Goal: Find specific page/section: Find specific page/section

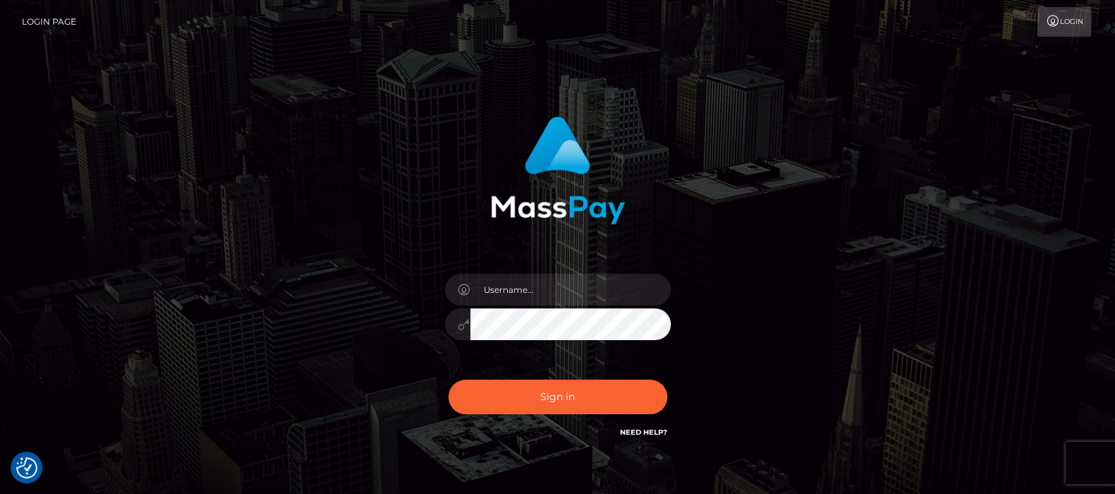
type input "df.es"
click at [542, 392] on button "Sign in" at bounding box center [557, 397] width 219 height 35
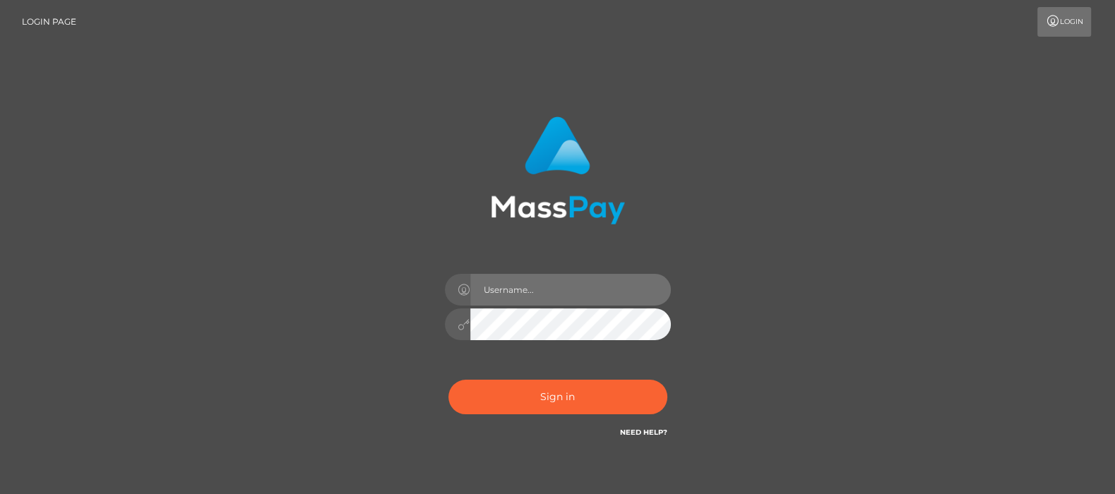
click at [527, 287] on input "text" at bounding box center [570, 290] width 200 height 32
type input "df.es"
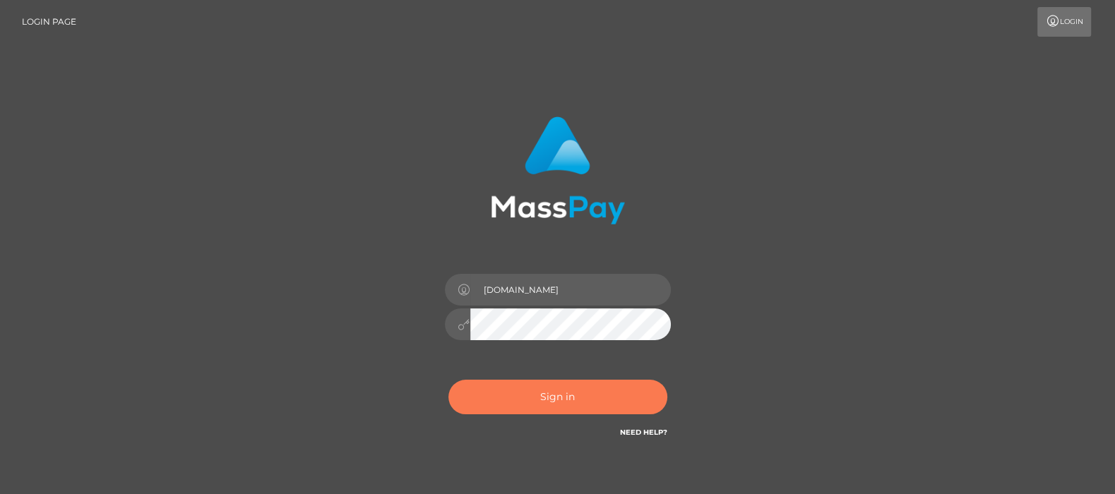
click at [558, 395] on button "Sign in" at bounding box center [557, 397] width 219 height 35
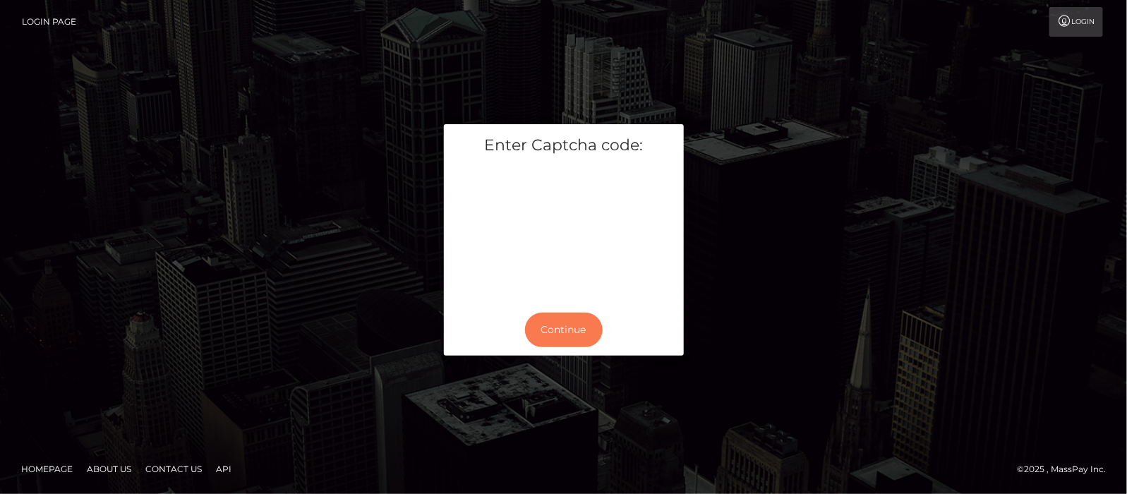
click at [584, 332] on button "Continue" at bounding box center [564, 330] width 78 height 35
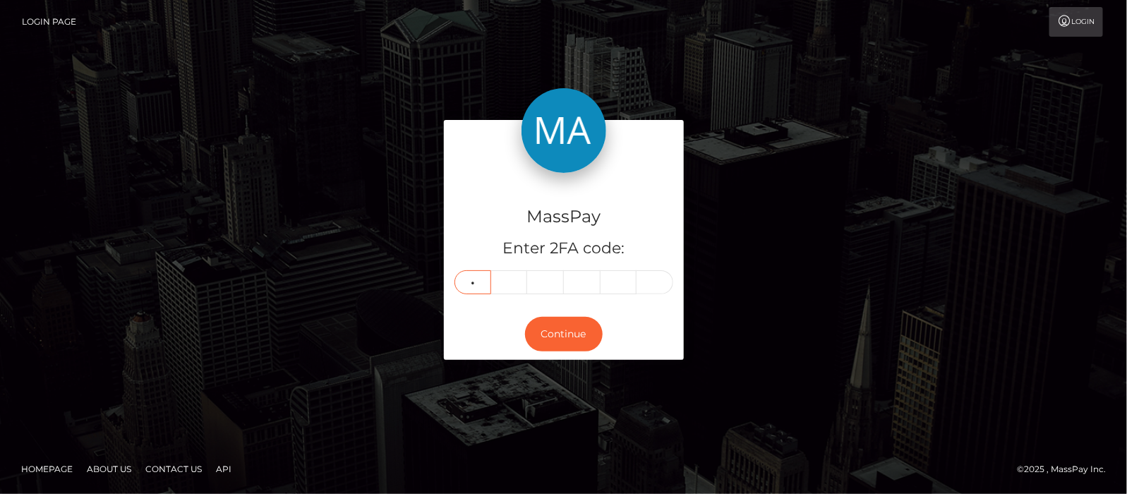
type input "2"
type input "3"
type input "0"
type input "2"
type input "6"
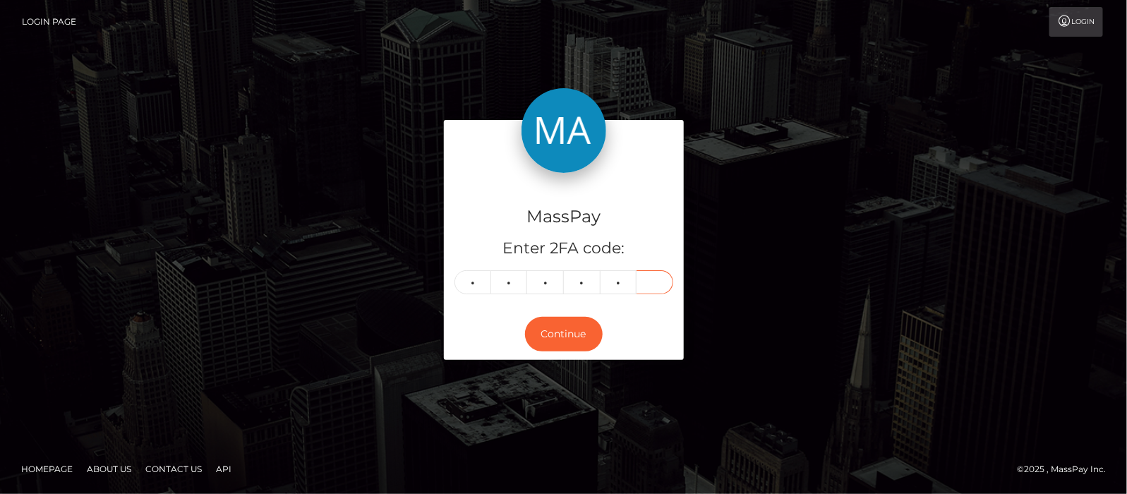
type input "7"
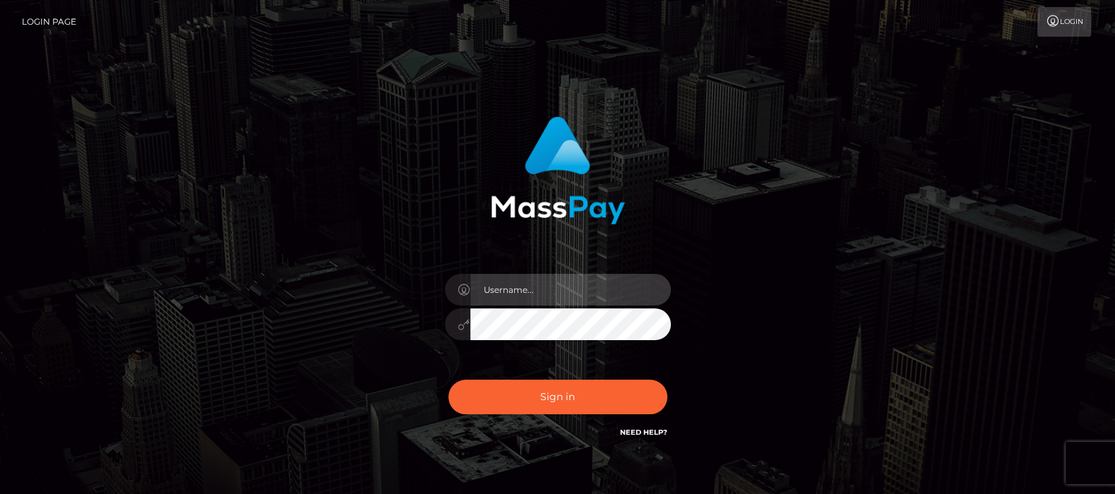
click at [557, 284] on input "text" at bounding box center [570, 290] width 200 height 32
type input "df.es"
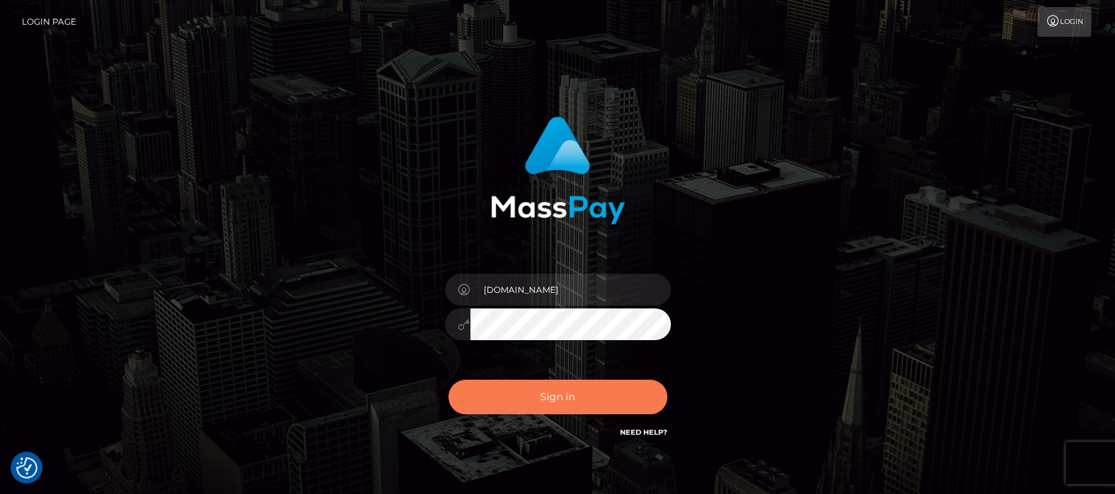
click at [551, 395] on button "Sign in" at bounding box center [557, 397] width 219 height 35
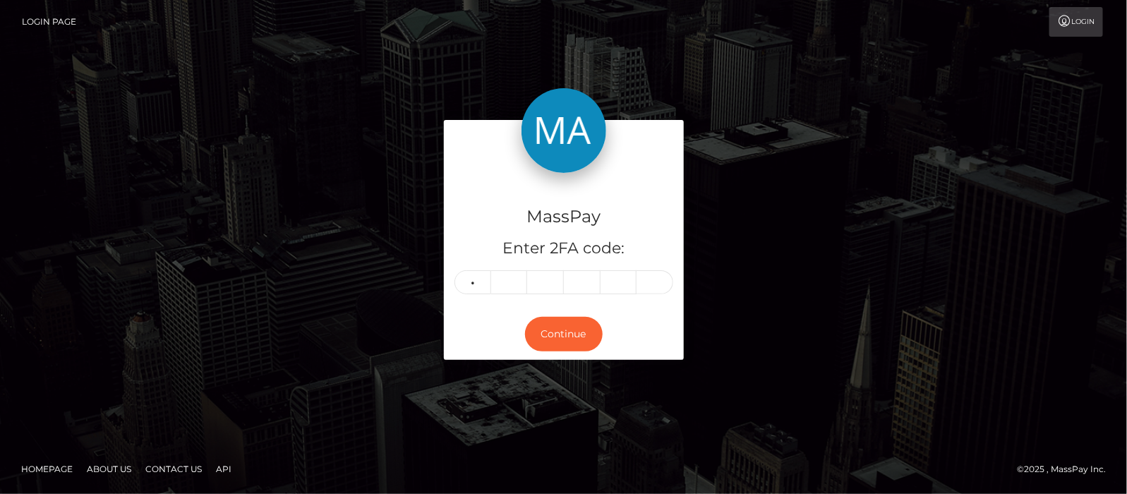
type input "2"
type input "3"
type input "2"
type input "6"
type input "7"
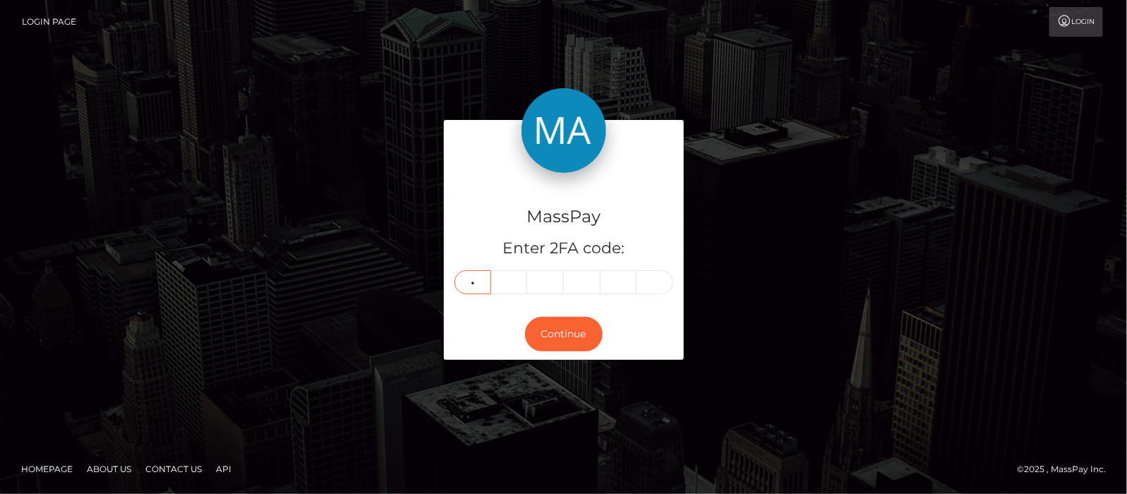
type input "6"
type input "5"
type input "9"
type input "7"
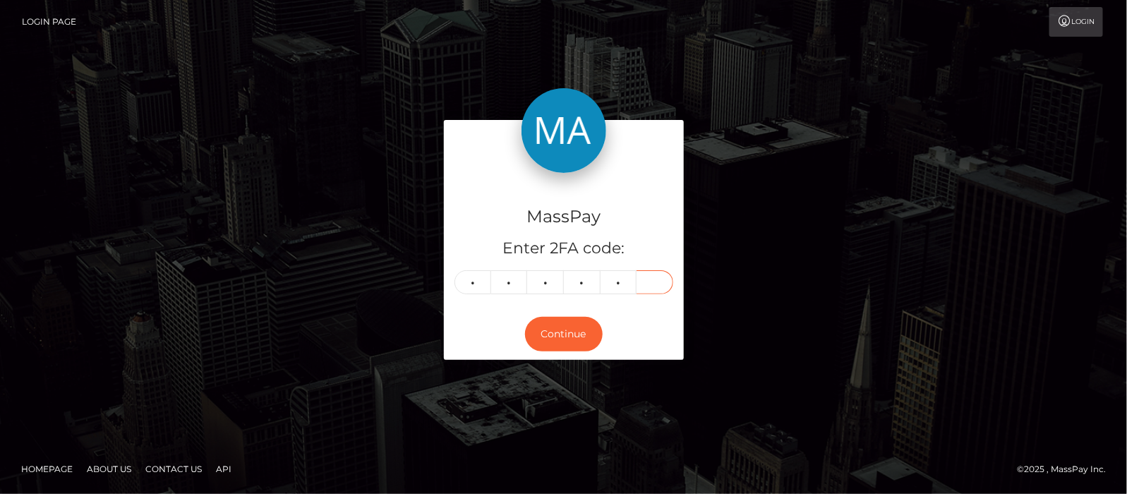
type input "0"
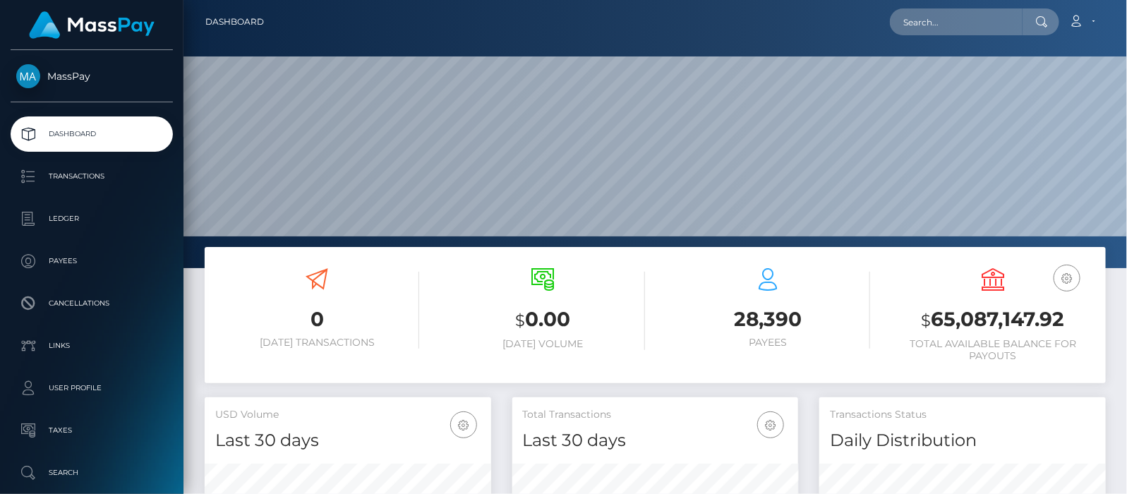
scroll to position [250, 287]
click at [932, 16] on input "text" at bounding box center [956, 21] width 133 height 27
paste input "[EMAIL_ADDRESS][DOMAIN_NAME]"
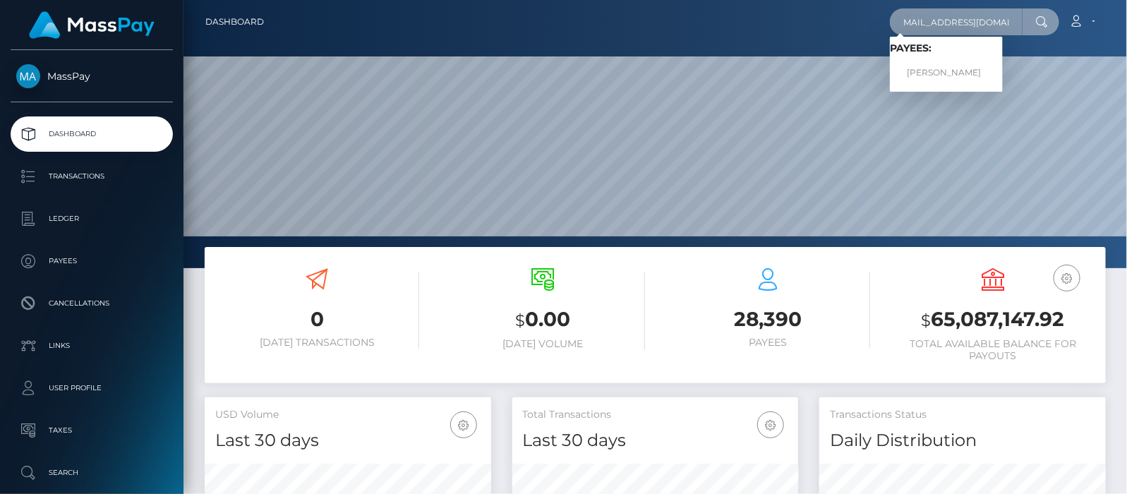
type input "[EMAIL_ADDRESS][DOMAIN_NAME]"
click at [954, 71] on link "[PERSON_NAME]" at bounding box center [946, 73] width 113 height 26
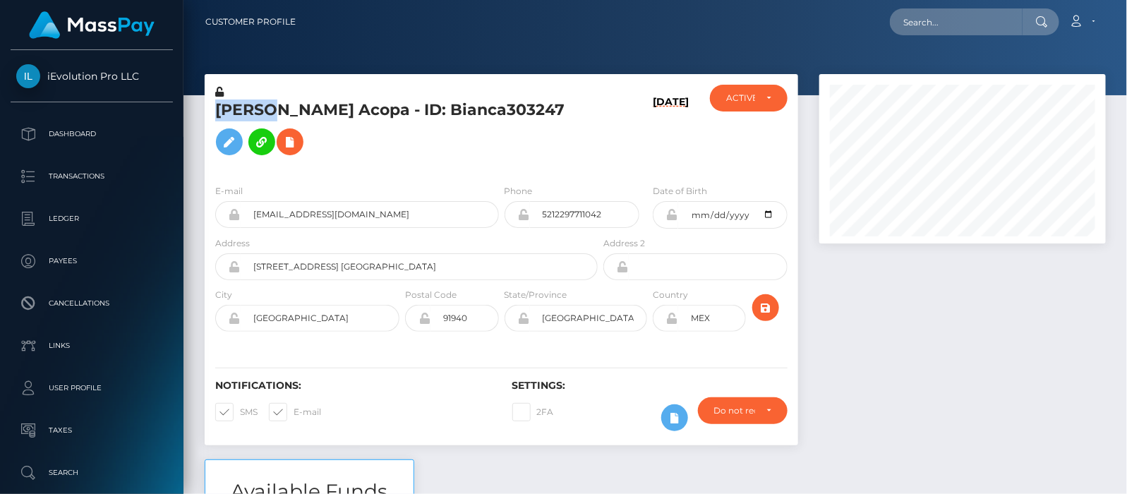
drag, startPoint x: 266, startPoint y: 114, endPoint x: 216, endPoint y: 114, distance: 50.1
click at [216, 114] on h5 "[PERSON_NAME] Acopa - ID: Bianca303247" at bounding box center [402, 131] width 375 height 63
copy h5 "[PERSON_NAME]"
drag, startPoint x: 383, startPoint y: 216, endPoint x: 227, endPoint y: 205, distance: 156.4
click at [227, 205] on div "biancaiael92@gmail.com" at bounding box center [357, 214] width 284 height 27
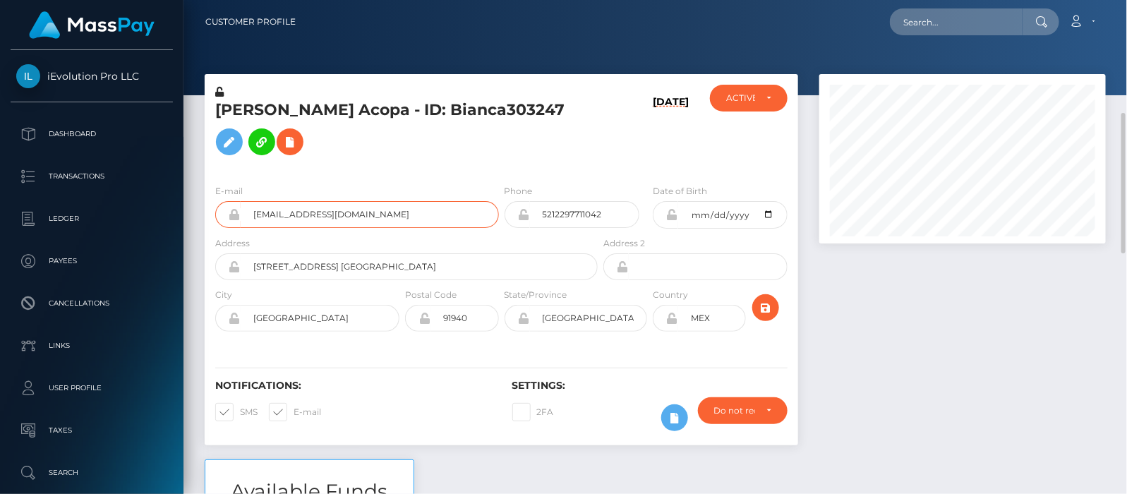
scroll to position [88, 0]
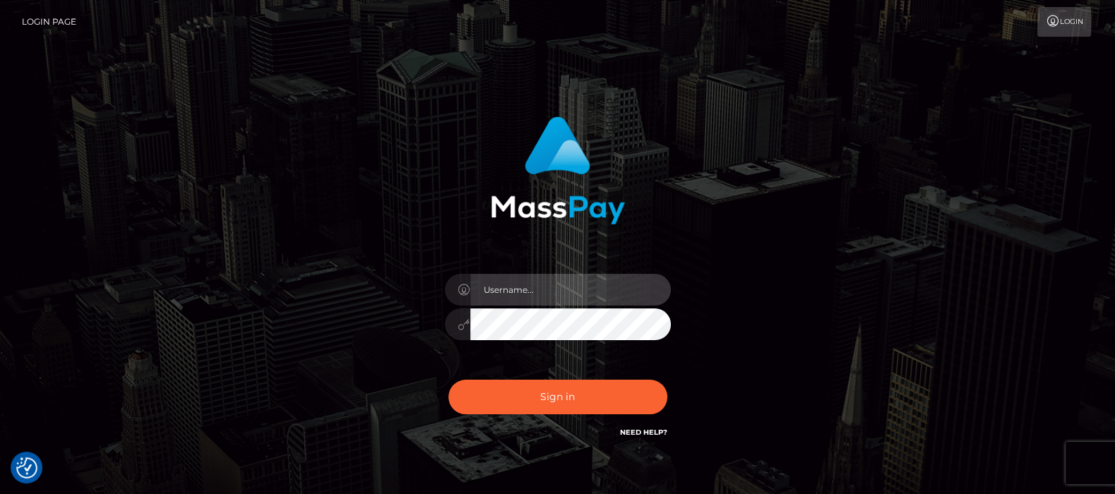
click at [541, 288] on input "text" at bounding box center [570, 290] width 200 height 32
type input "[DOMAIN_NAME]"
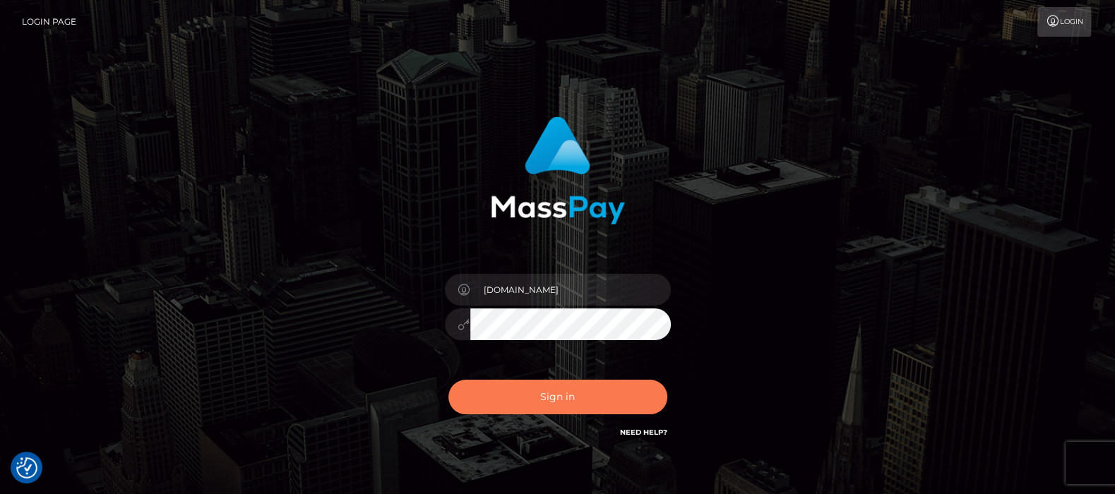
click at [562, 397] on button "Sign in" at bounding box center [557, 397] width 219 height 35
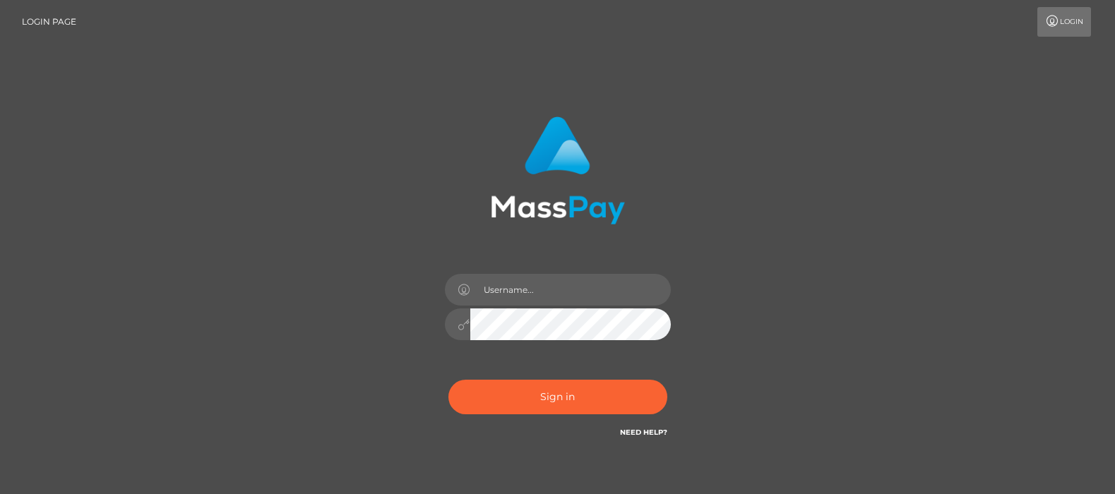
click at [521, 292] on input "text" at bounding box center [570, 290] width 200 height 32
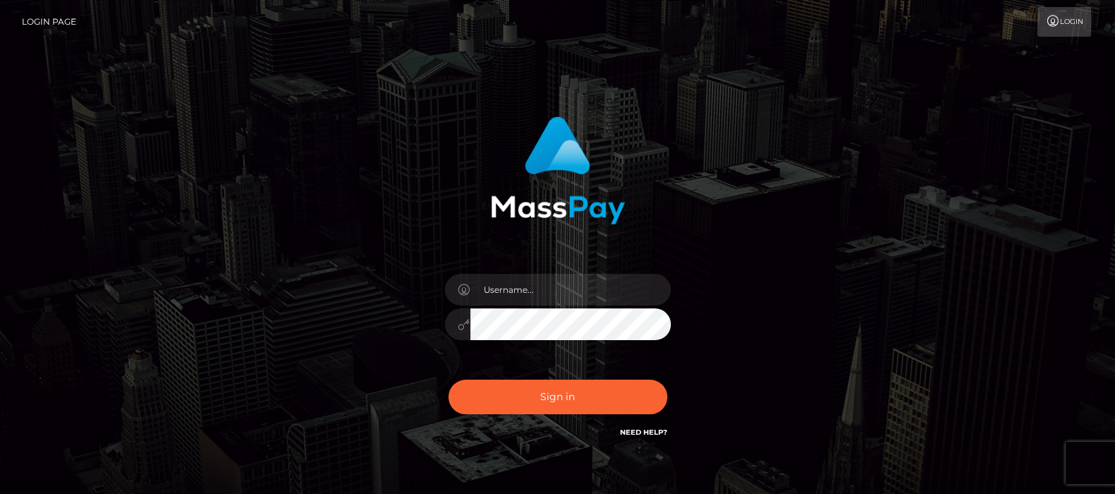
type input "[DOMAIN_NAME]"
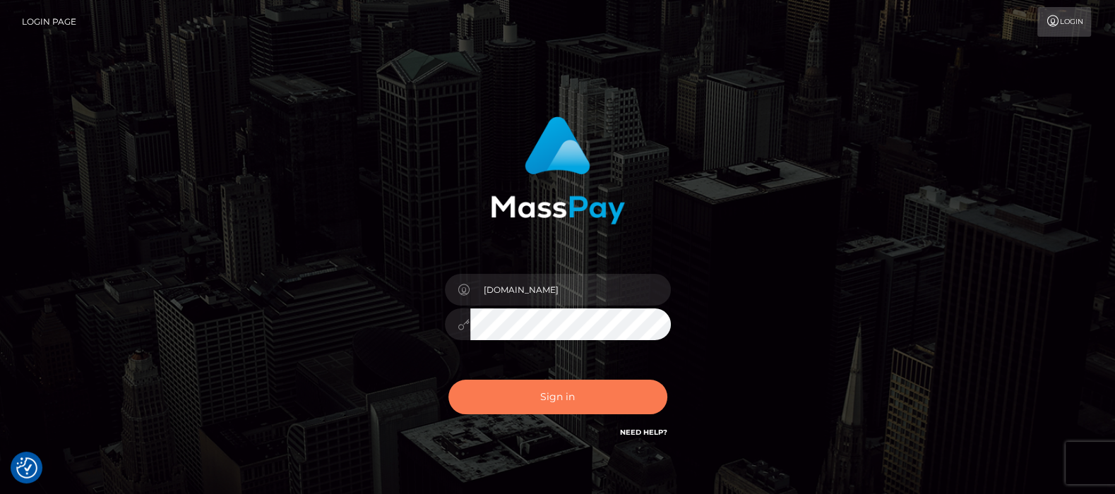
click at [547, 395] on button "Sign in" at bounding box center [557, 397] width 219 height 35
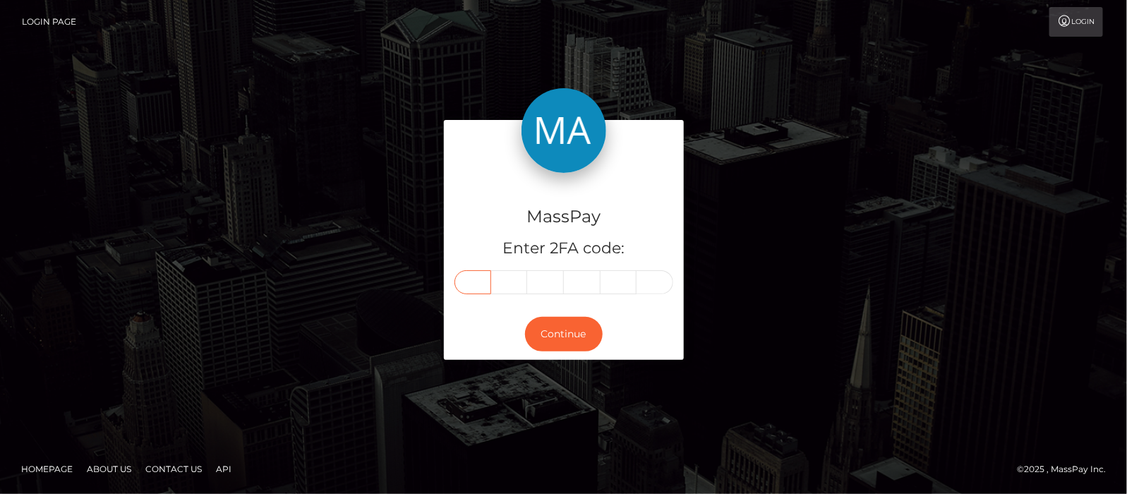
click at [476, 281] on input "text" at bounding box center [473, 282] width 37 height 24
type input "3"
type input "9"
type input "8"
type input "6"
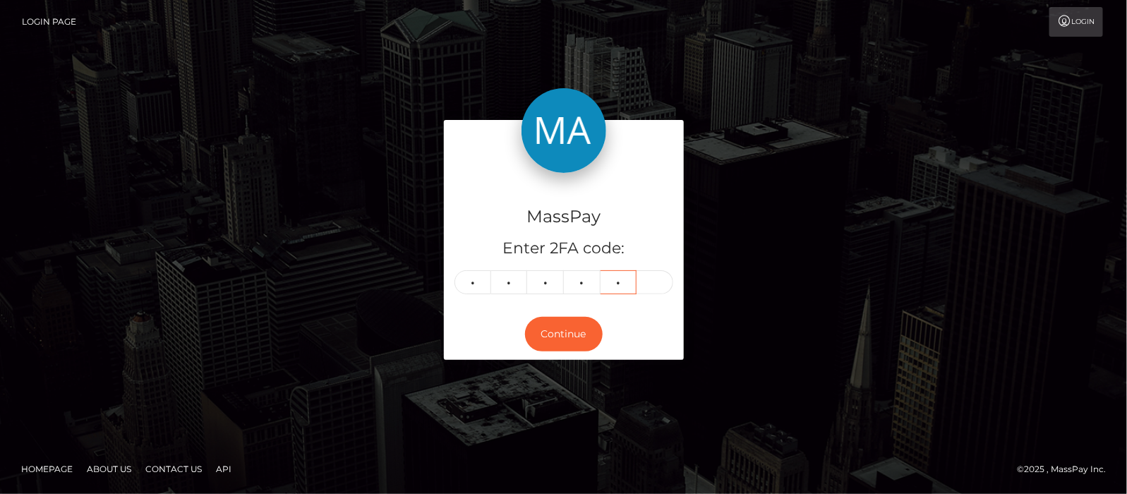
type input "0"
type input "2"
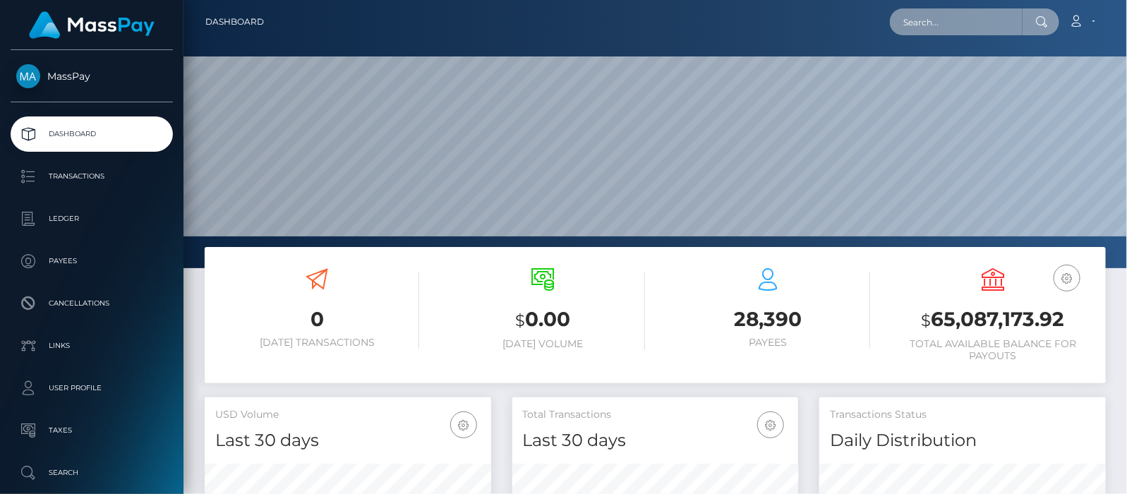
click at [972, 11] on input "text" at bounding box center [956, 21] width 133 height 27
paste input "boyweaves@hotmail.com"
type input "boyweaves@hotmail.com"
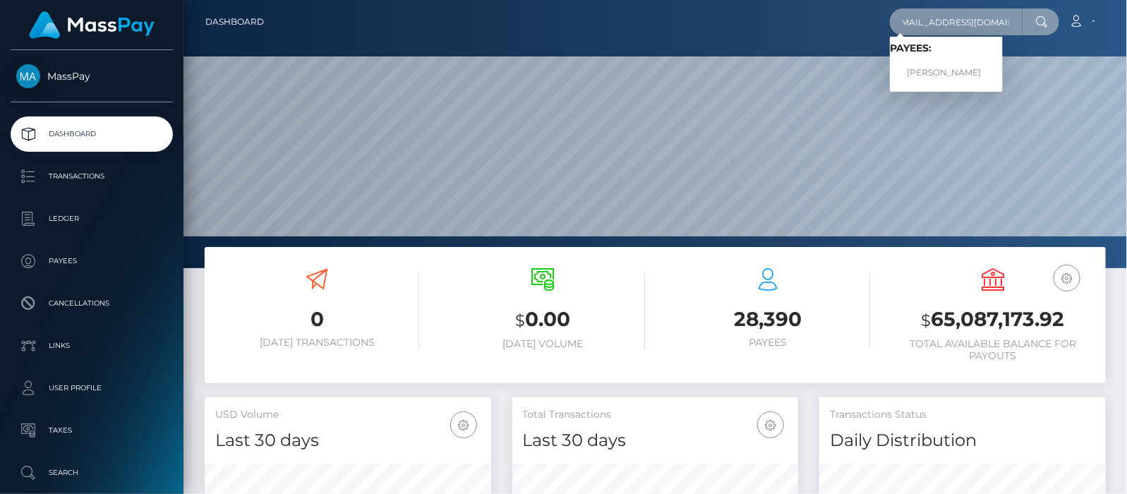
scroll to position [0, 0]
click at [928, 68] on link "Christopher Pineau" at bounding box center [946, 73] width 113 height 26
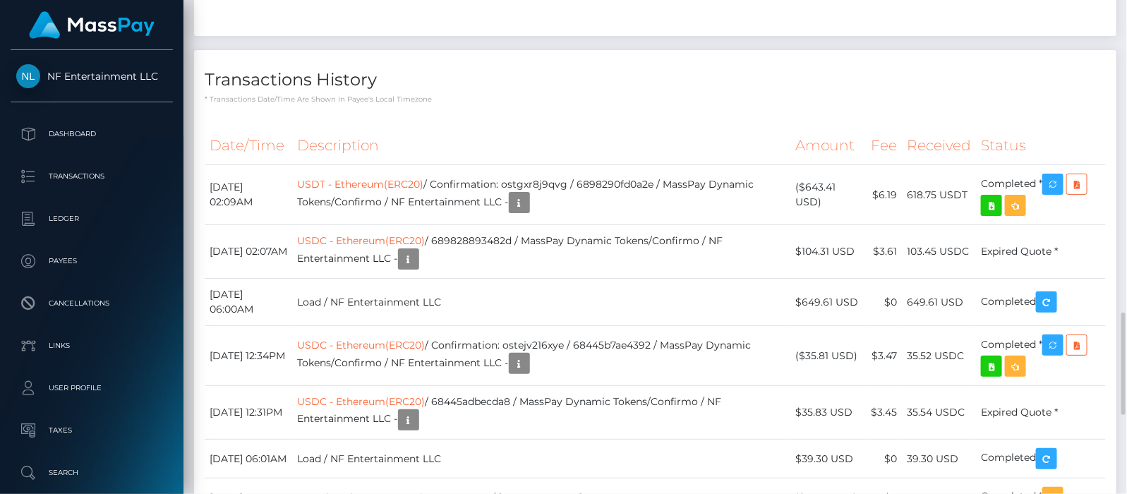
scroll to position [1676, 0]
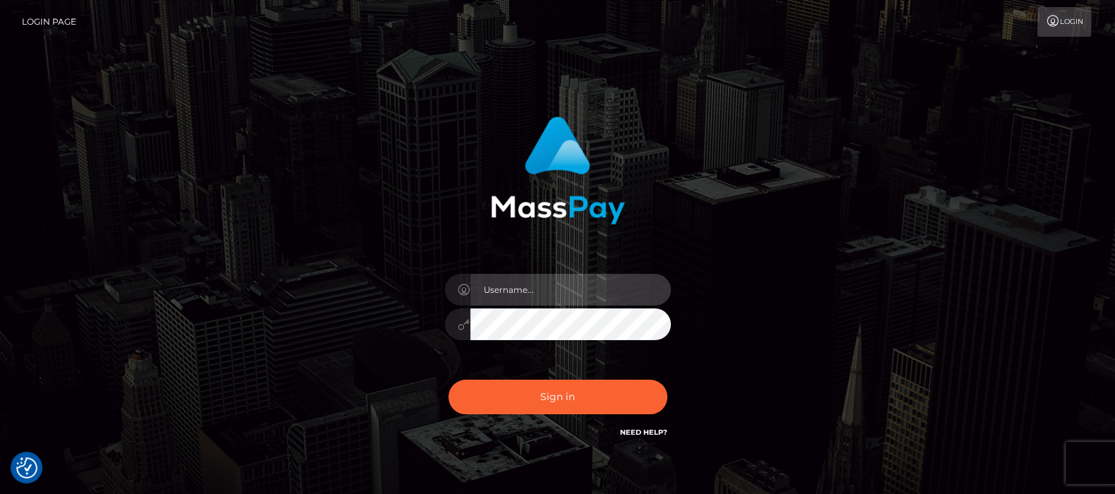
click at [523, 291] on input "text" at bounding box center [570, 290] width 200 height 32
type input "[DOMAIN_NAME]"
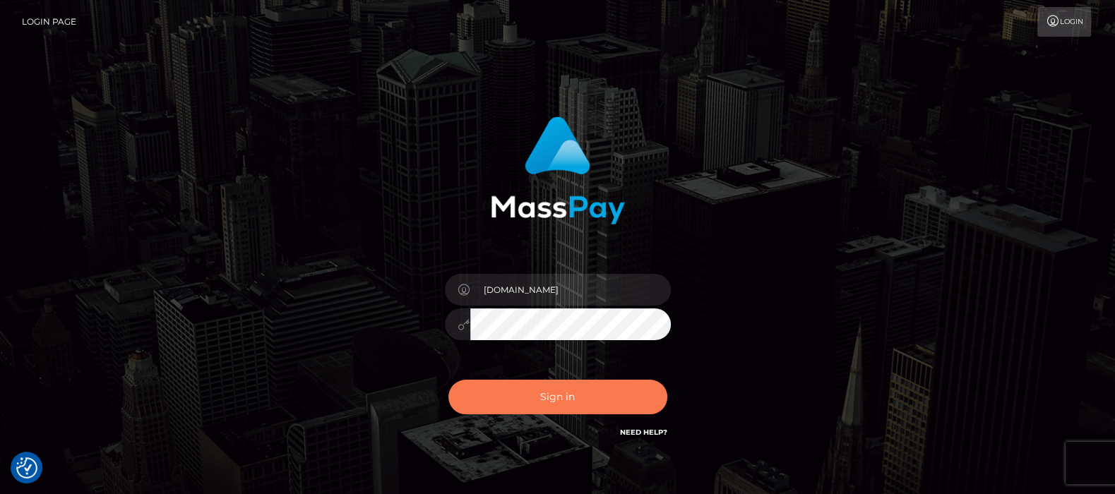
click at [556, 391] on button "Sign in" at bounding box center [557, 397] width 219 height 35
type input "[DOMAIN_NAME]"
click at [563, 395] on button "Sign in" at bounding box center [557, 397] width 219 height 35
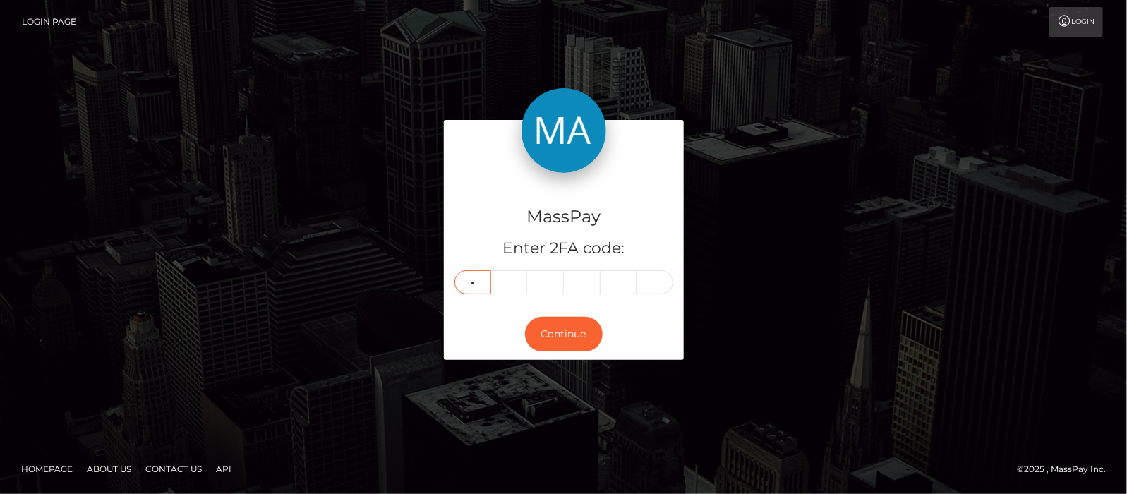
type input "7"
type input "5"
type input "1"
type input "0"
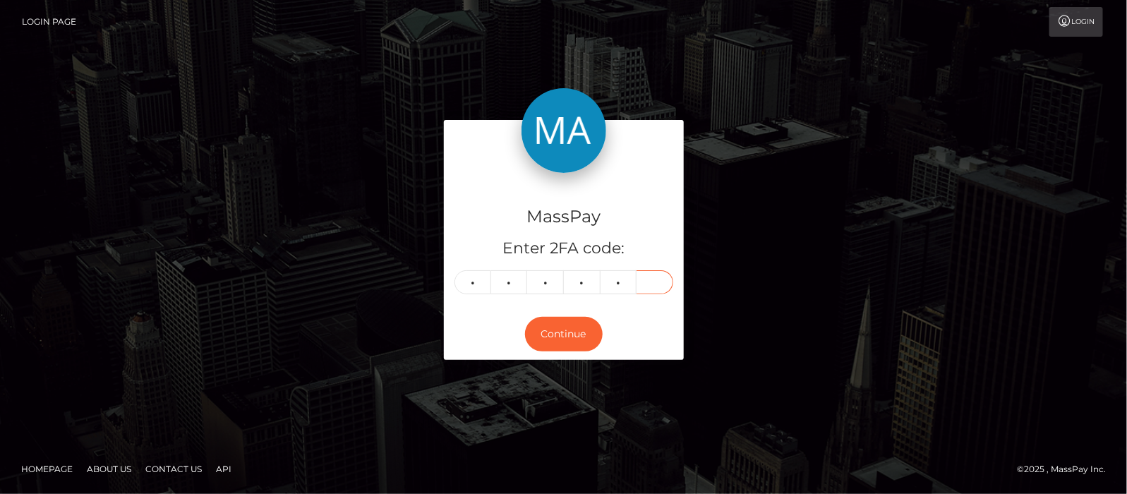
type input "6"
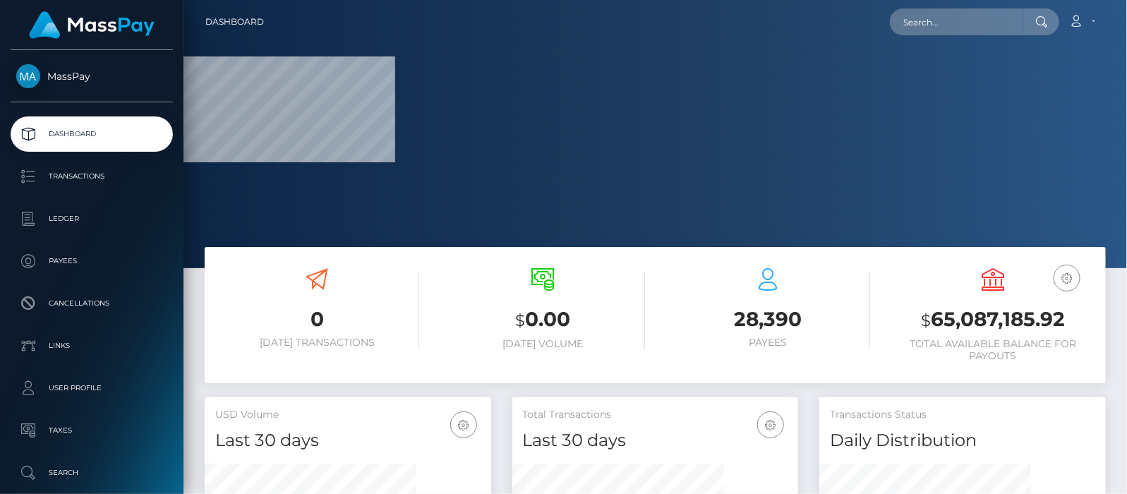
scroll to position [268, 944]
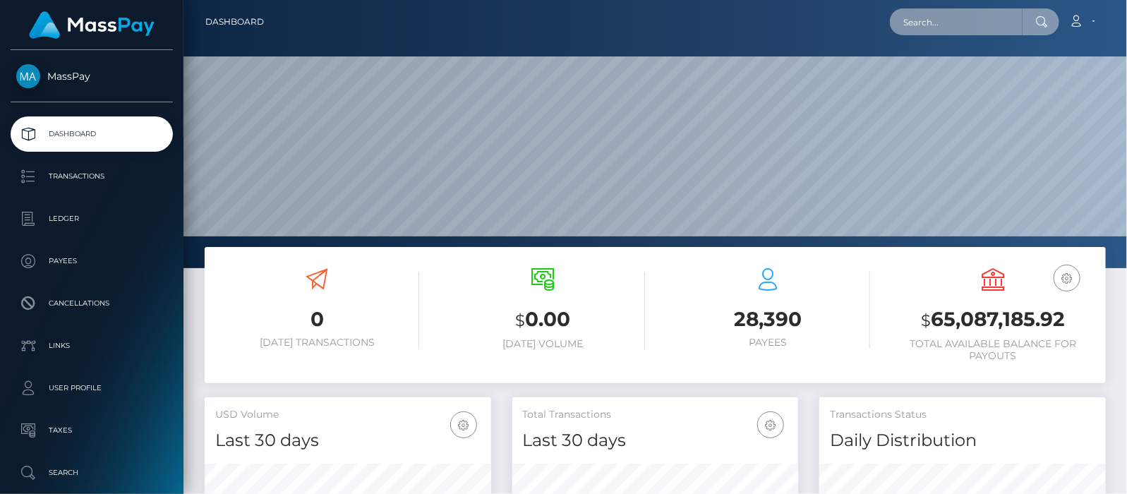
click at [929, 15] on input "text" at bounding box center [956, 21] width 133 height 27
paste input "mslnyldrm.122@gmail.com"
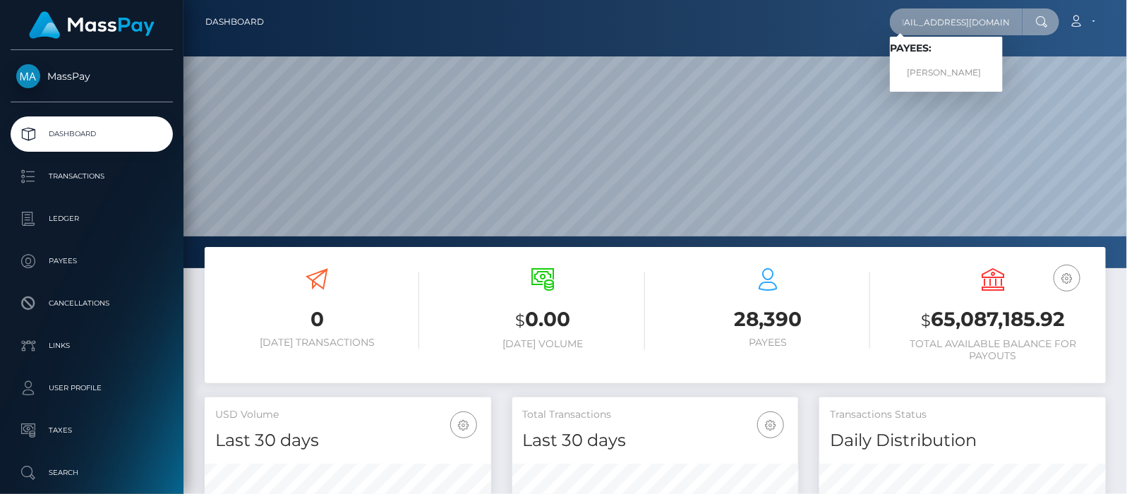
type input "mslnyldrm.122@gmail.com"
click at [941, 75] on link "GÖKHAN CAN YILDIRIM" at bounding box center [946, 73] width 113 height 26
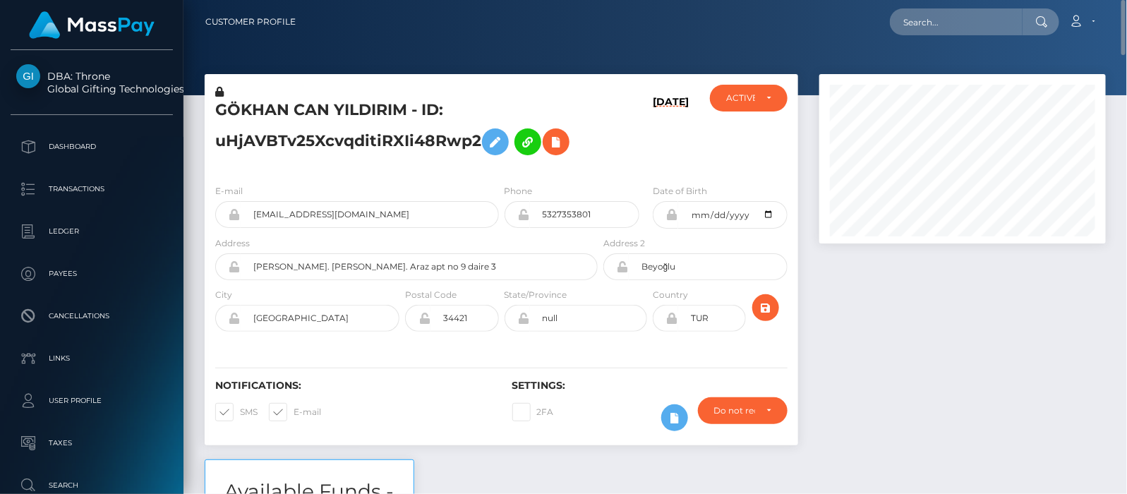
scroll to position [169, 287]
drag, startPoint x: 287, startPoint y: 106, endPoint x: 215, endPoint y: 107, distance: 71.3
click at [215, 107] on h5 "GÖKHAN CAN YILDIRIM - ID: uHjAVBTv25XcvqditiRXIi48Rwp2" at bounding box center [402, 131] width 375 height 63
copy h5 "GÖKHAN"
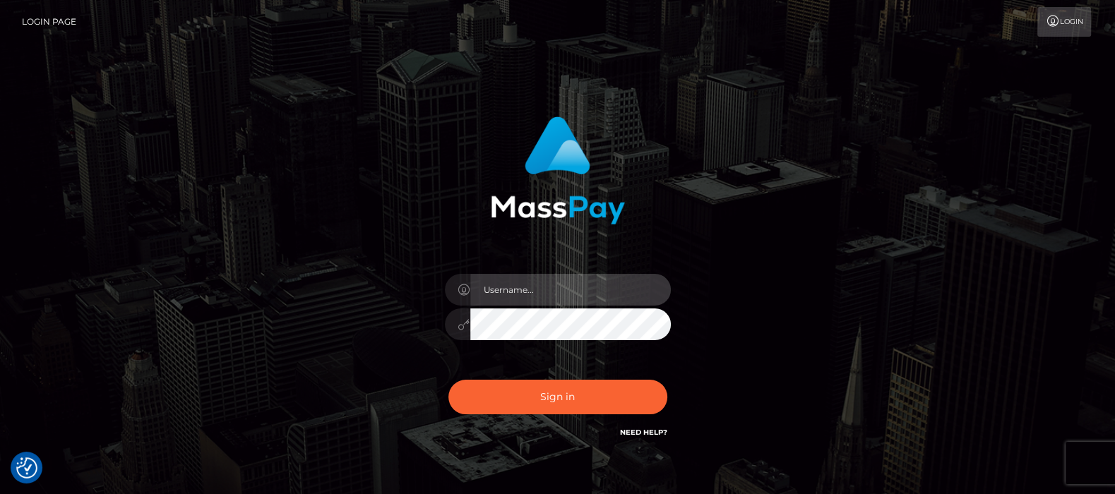
click at [547, 284] on input "text" at bounding box center [570, 290] width 200 height 32
type input "df.es"
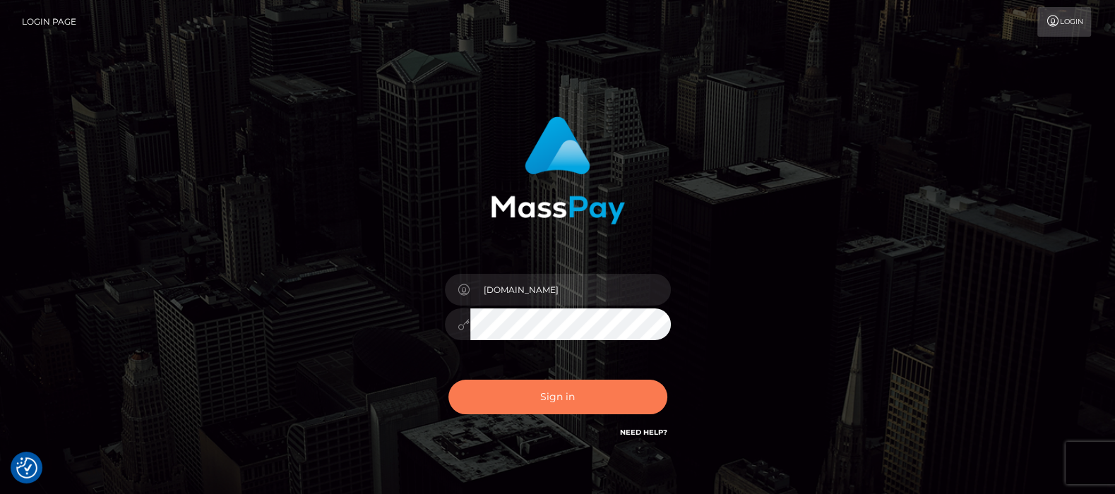
click at [556, 399] on button "Sign in" at bounding box center [557, 397] width 219 height 35
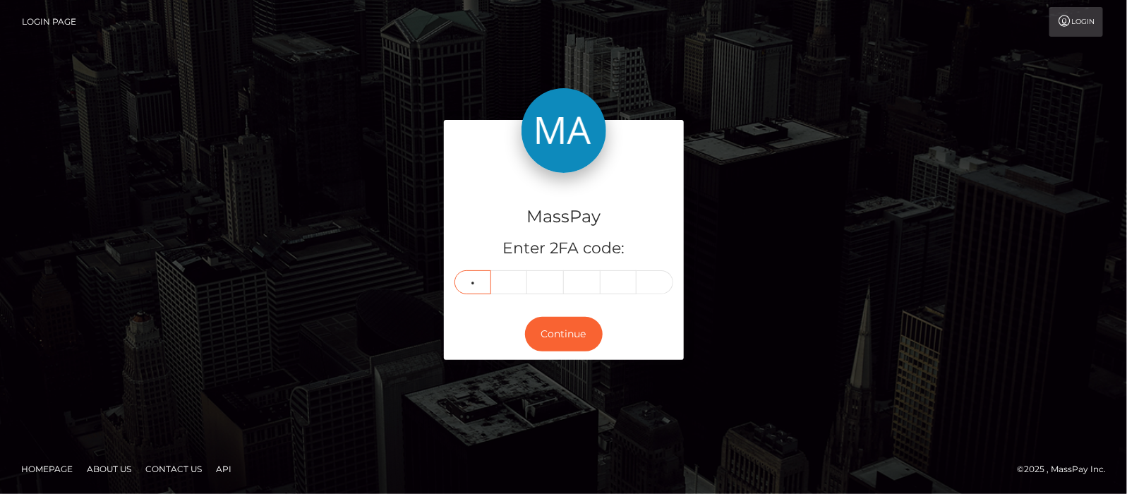
type input "3"
type input "5"
type input "3"
type input "0"
type input "6"
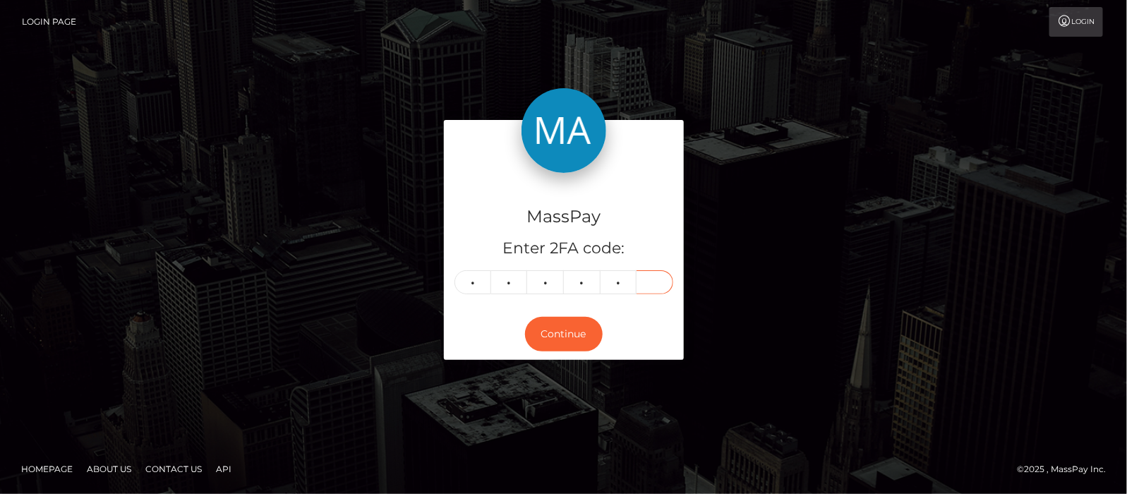
type input "4"
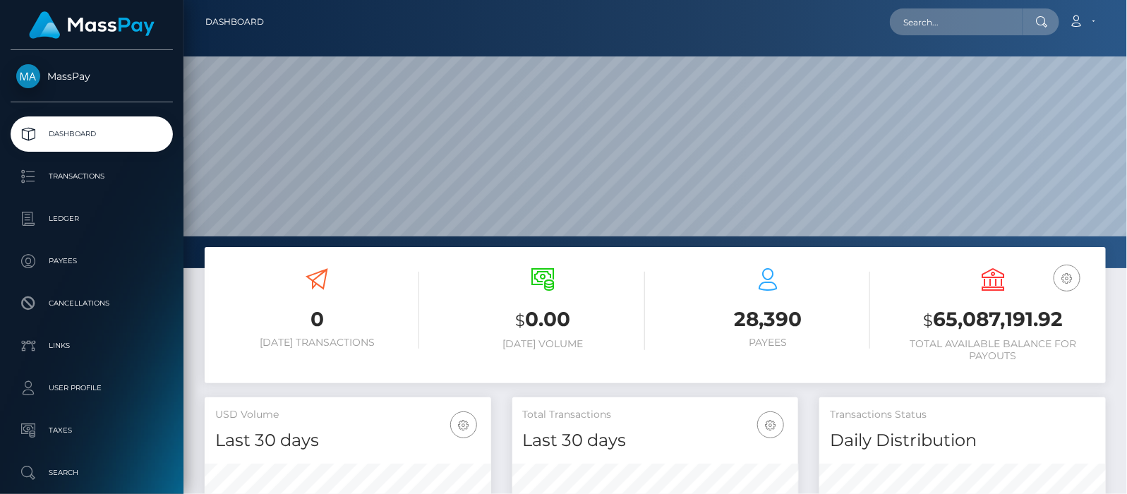
scroll to position [250, 287]
click at [937, 21] on input "text" at bounding box center [956, 21] width 133 height 27
paste input "laprietalaprietita@gmail.com"
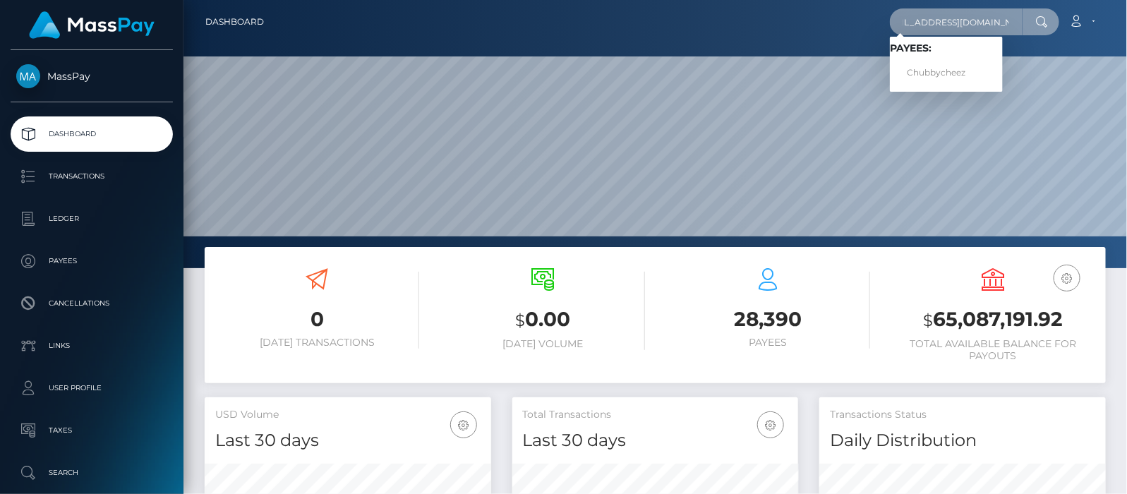
type input "laprietalaprietita@gmail.com"
click at [945, 71] on link "Chubbycheez" at bounding box center [946, 73] width 113 height 26
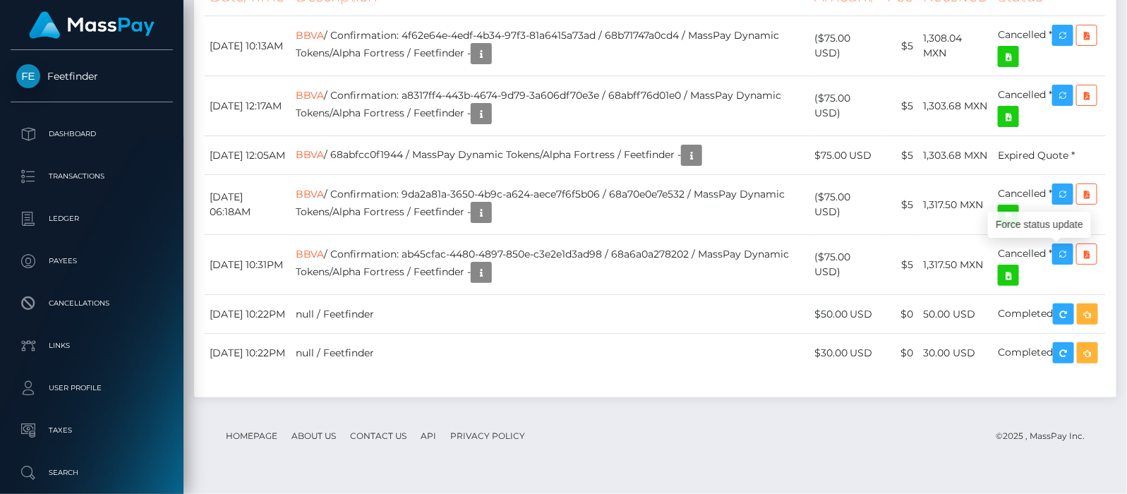
scroll to position [169, 287]
click at [1069, 44] on icon "button" at bounding box center [1063, 36] width 17 height 18
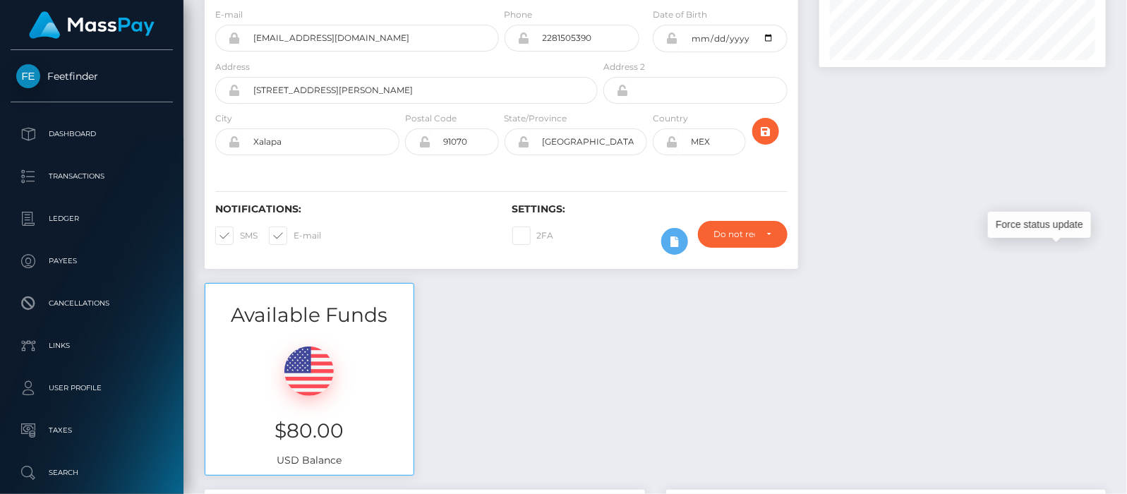
scroll to position [0, 0]
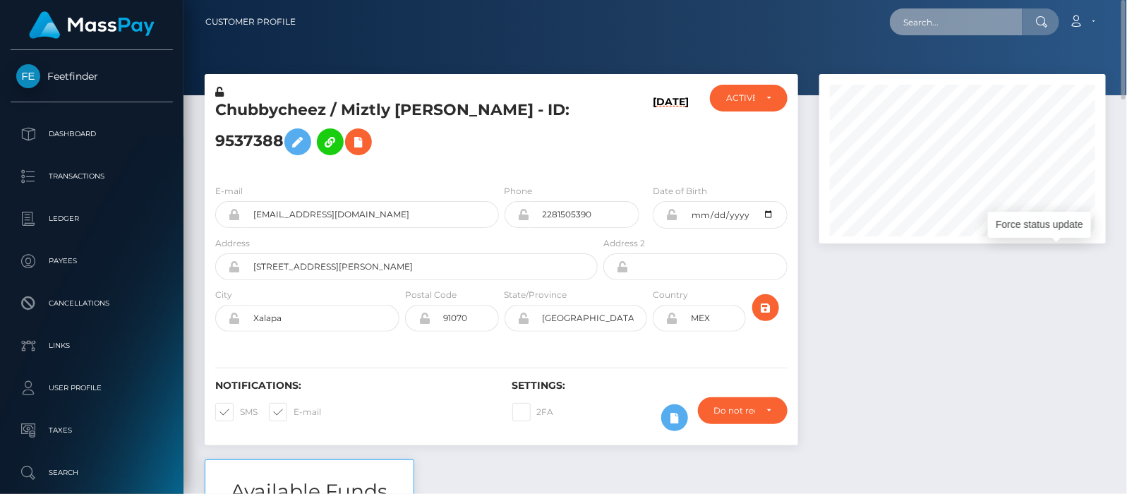
click at [939, 20] on input "text" at bounding box center [956, 21] width 133 height 27
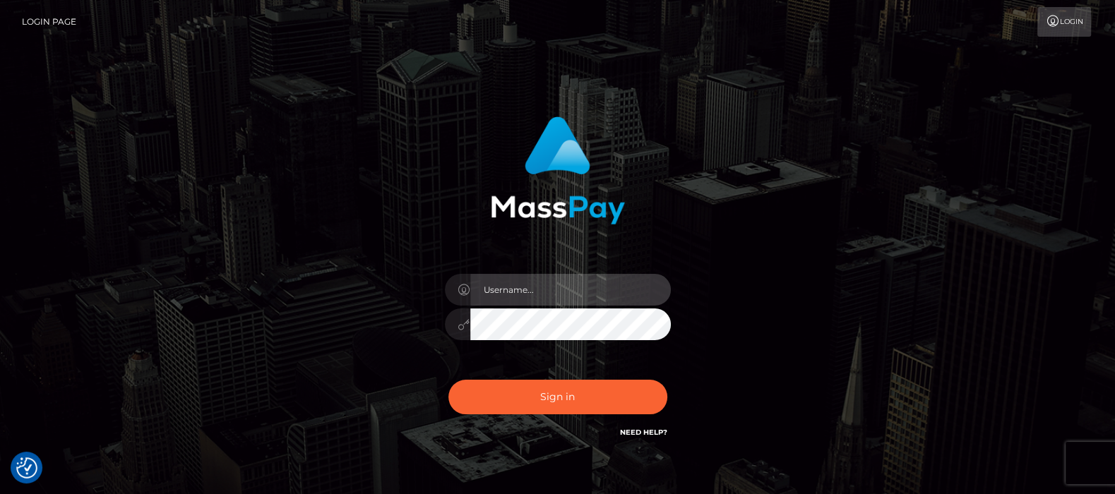
click at [535, 290] on input "text" at bounding box center [570, 290] width 200 height 32
click at [515, 288] on input "text" at bounding box center [570, 290] width 200 height 32
type input "df.es"
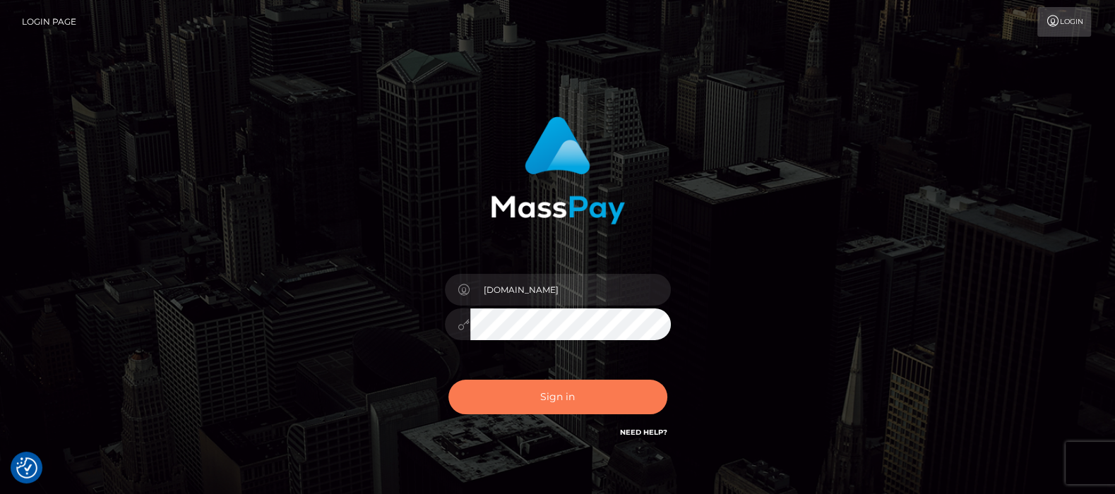
click at [567, 400] on button "Sign in" at bounding box center [557, 397] width 219 height 35
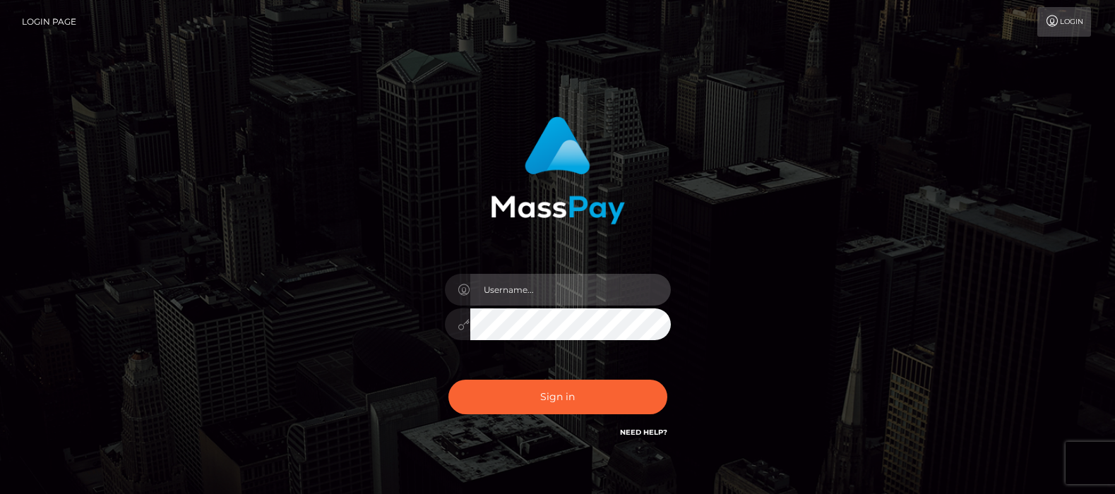
drag, startPoint x: 0, startPoint y: 0, endPoint x: 535, endPoint y: 295, distance: 611.0
click at [535, 295] on input "text" at bounding box center [570, 290] width 200 height 32
type input "df.es"
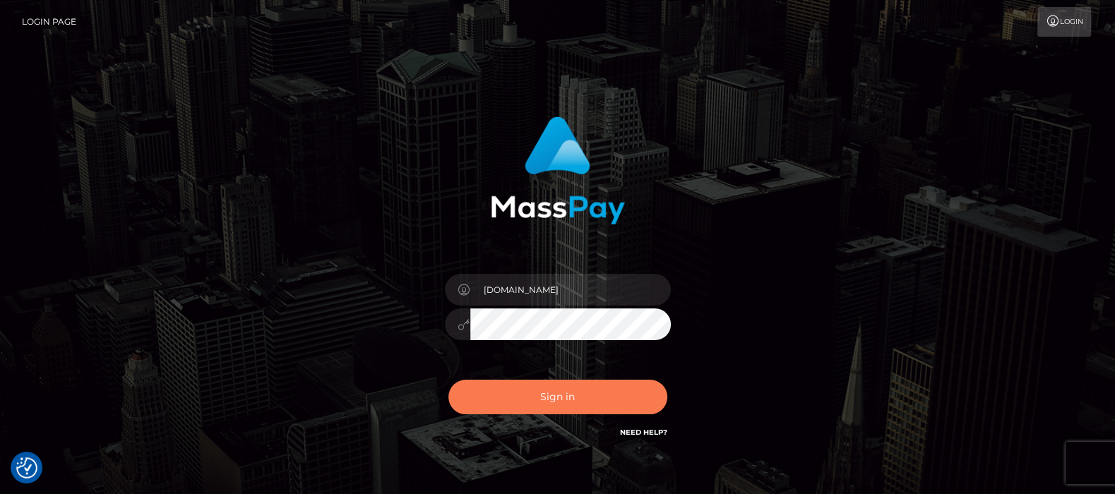
click at [553, 397] on button "Sign in" at bounding box center [557, 397] width 219 height 35
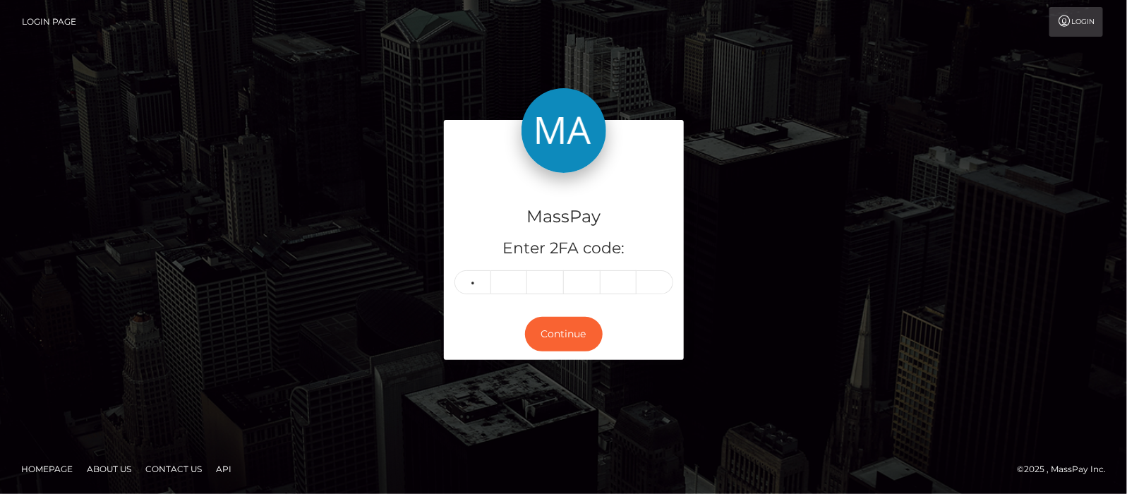
type input "4"
type input "9"
type input "1"
type input "5"
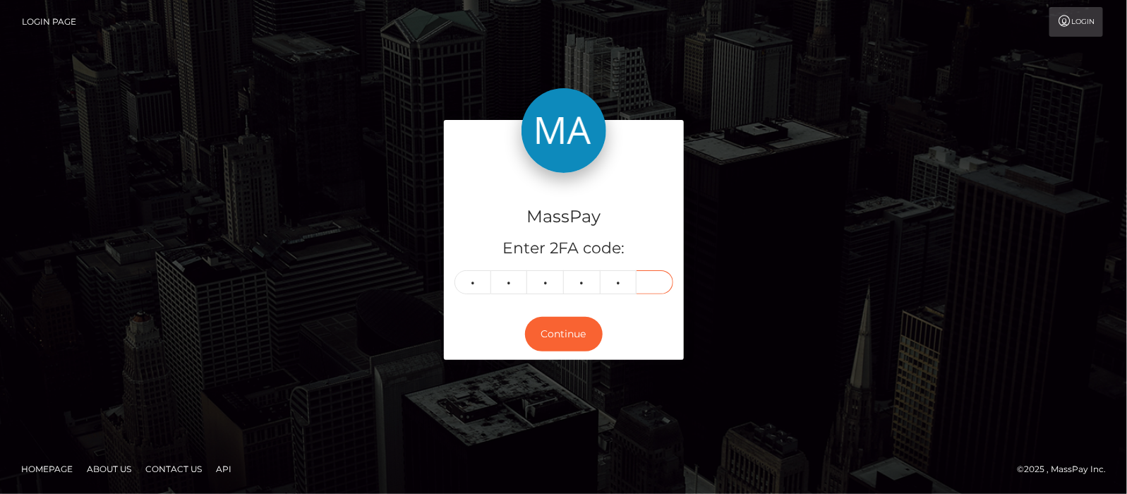
type input "7"
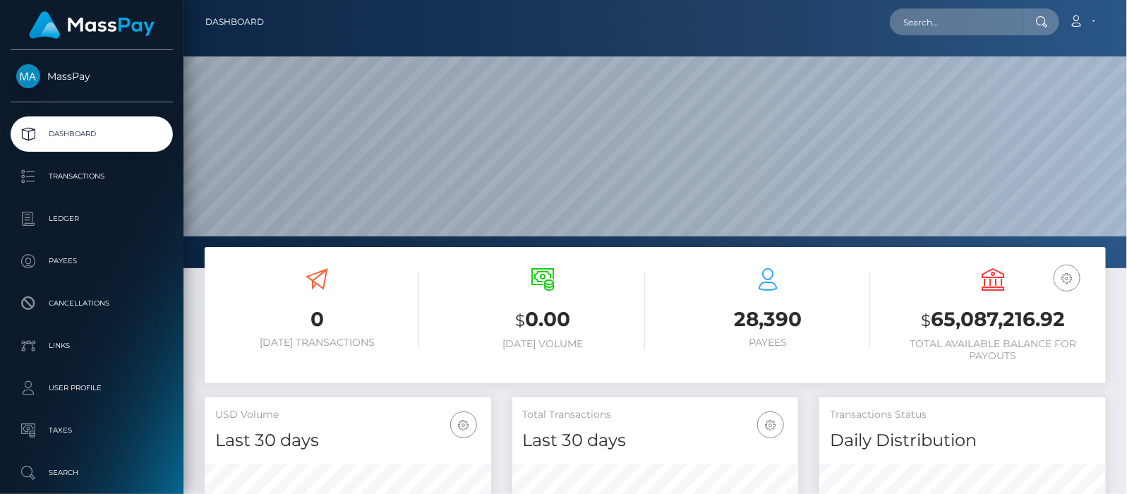
scroll to position [250, 287]
click at [949, 23] on input "text" at bounding box center [956, 21] width 133 height 27
paste input "[EMAIL_ADDRESS][DOMAIN_NAME]"
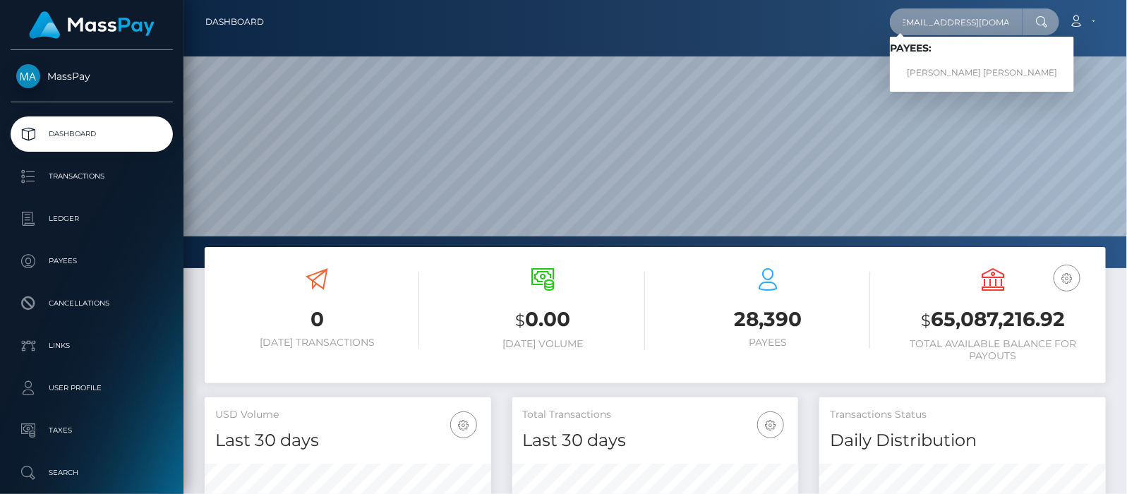
type input "[EMAIL_ADDRESS][DOMAIN_NAME]"
click at [948, 73] on link "TROY JAMES CAMERON" at bounding box center [982, 73] width 184 height 26
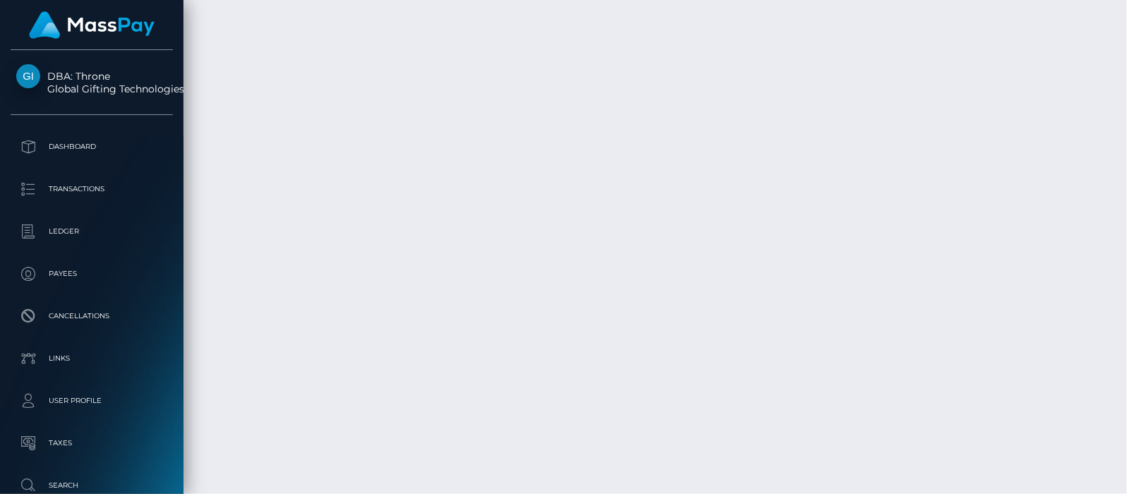
scroll to position [169, 287]
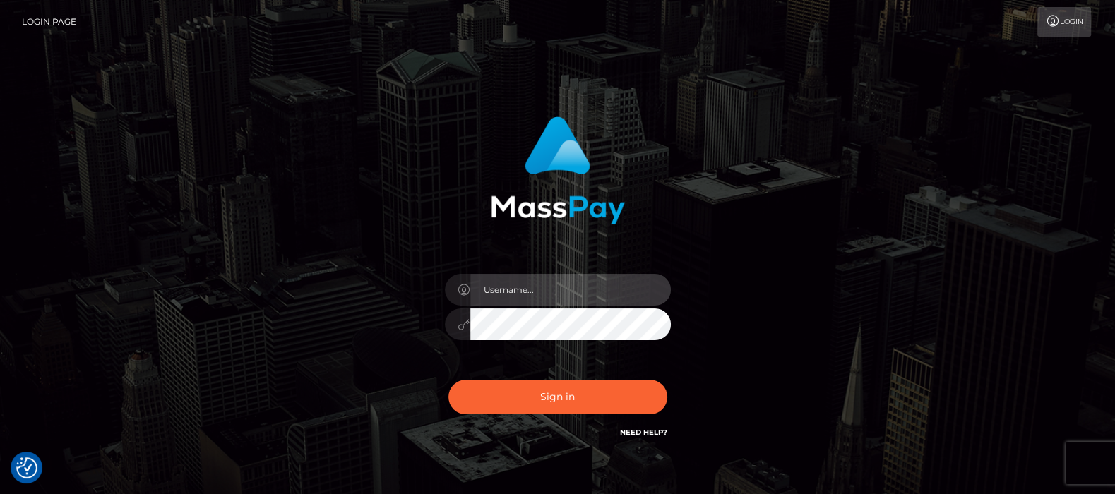
click at [535, 289] on input "text" at bounding box center [570, 290] width 200 height 32
type input "[DOMAIN_NAME]"
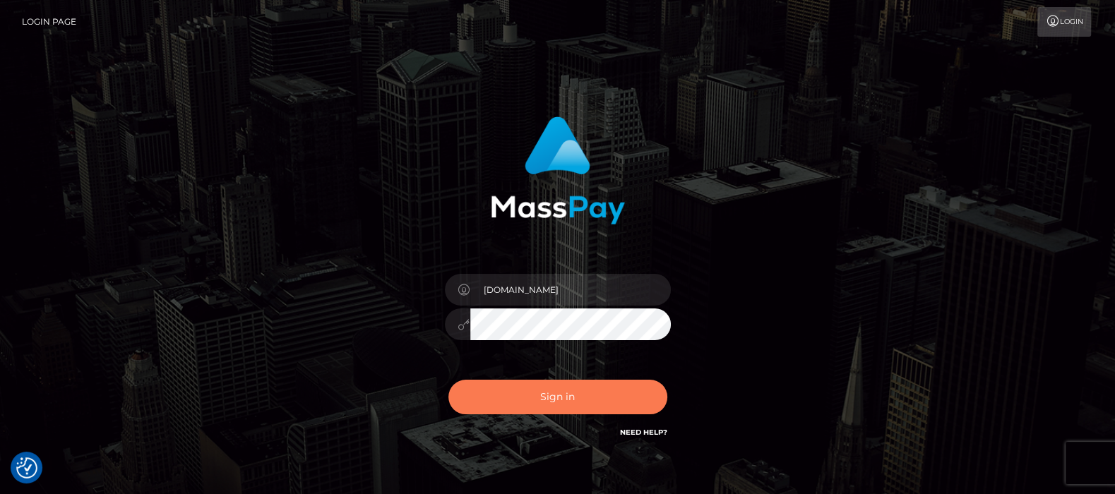
click at [571, 396] on button "Sign in" at bounding box center [557, 397] width 219 height 35
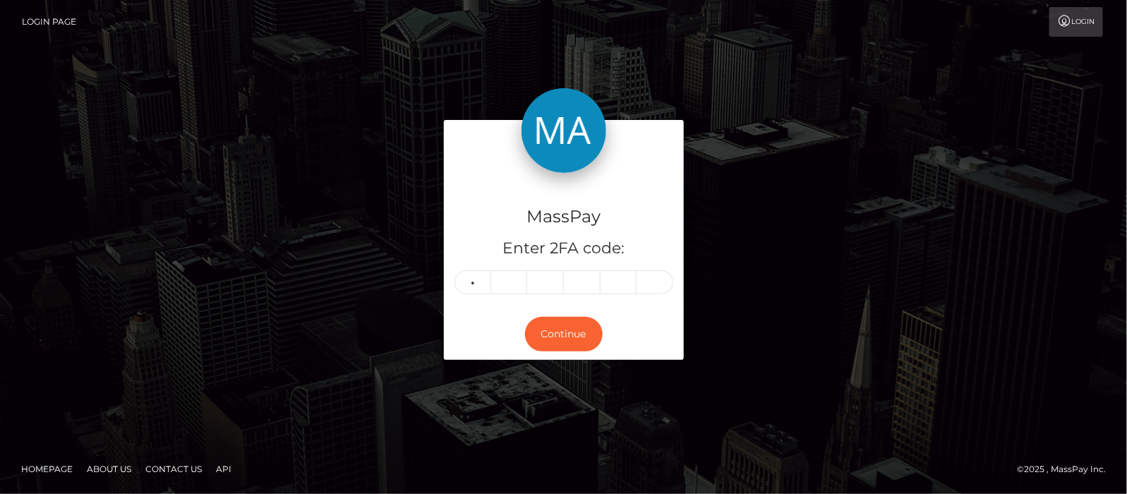
type input "2"
type input "6"
type input "7"
type input "4"
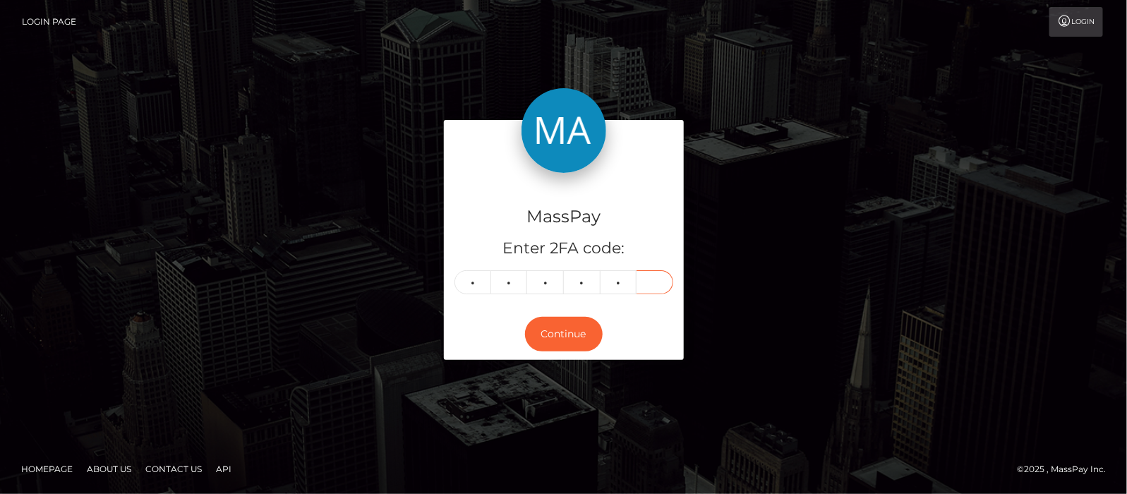
type input "8"
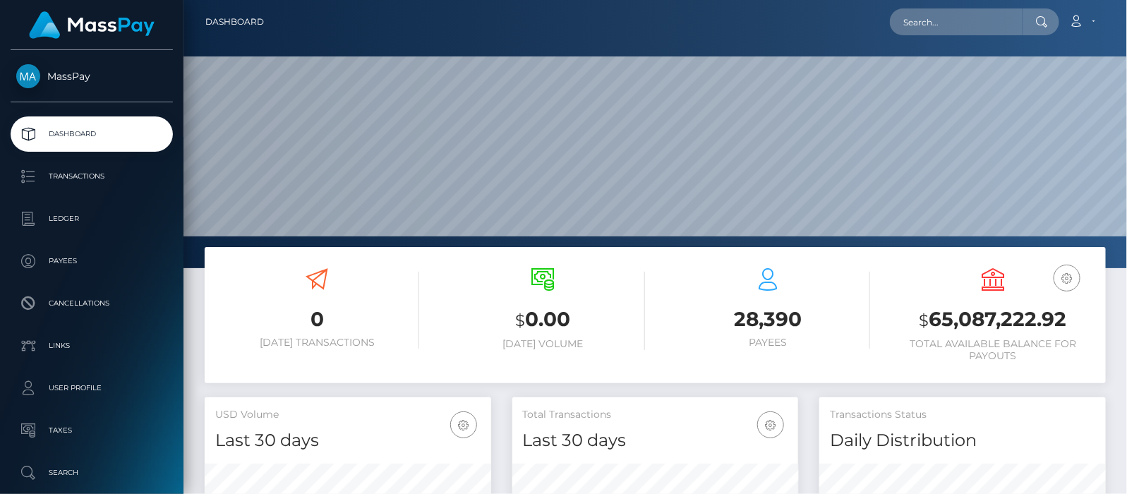
scroll to position [418, 287]
click at [939, 16] on input "text" at bounding box center [956, 21] width 133 height 27
paste input "chlomail.zip@gmail.com"
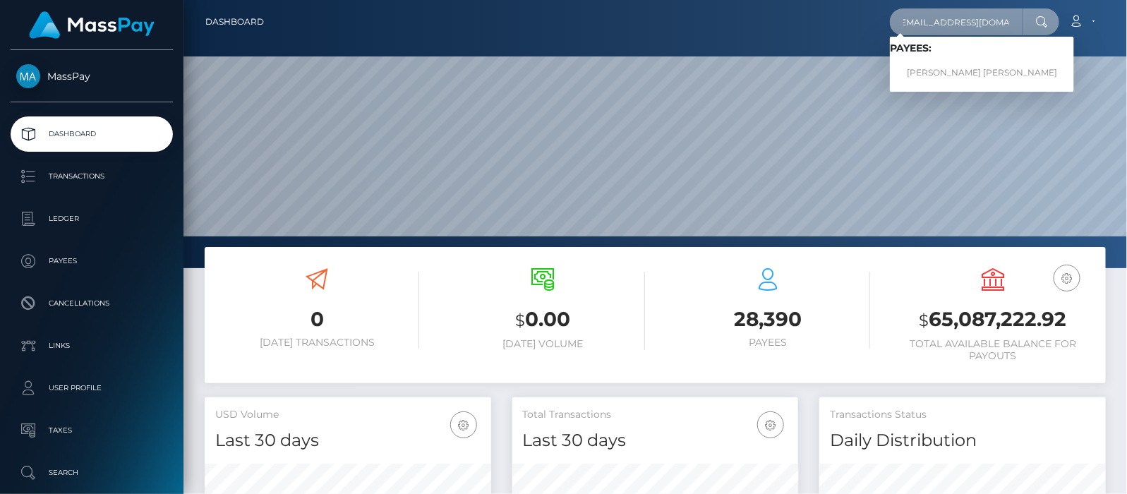
type input "chlomail.zip@gmail.com"
click at [947, 70] on link "TROY JAMES CAMERON" at bounding box center [982, 73] width 184 height 26
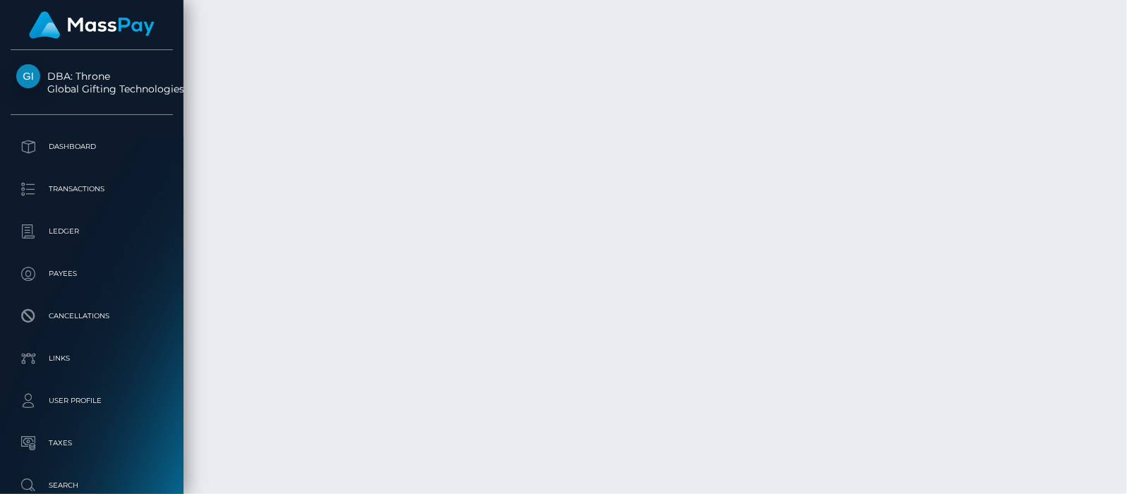
scroll to position [3353, 0]
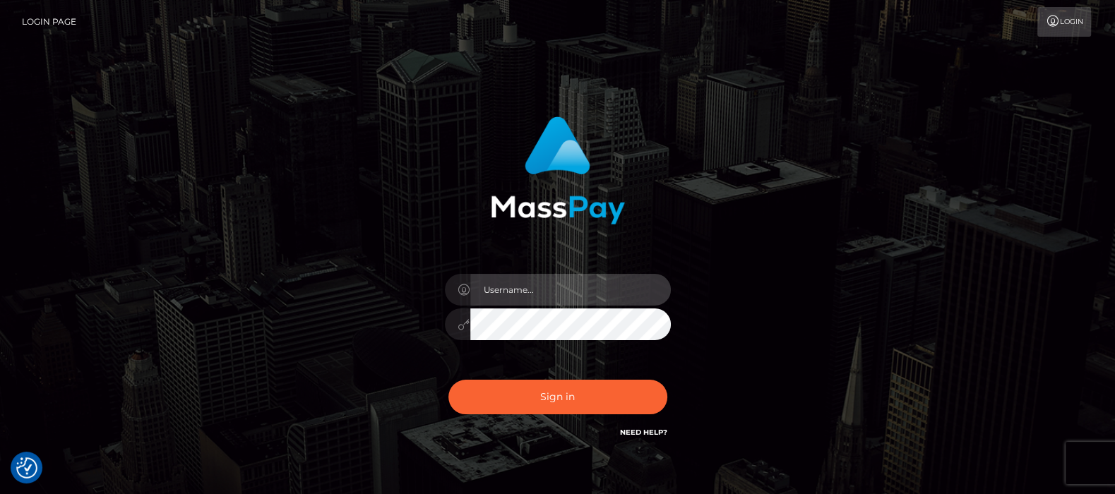
click at [520, 283] on input "text" at bounding box center [570, 290] width 200 height 32
type input "[DOMAIN_NAME]"
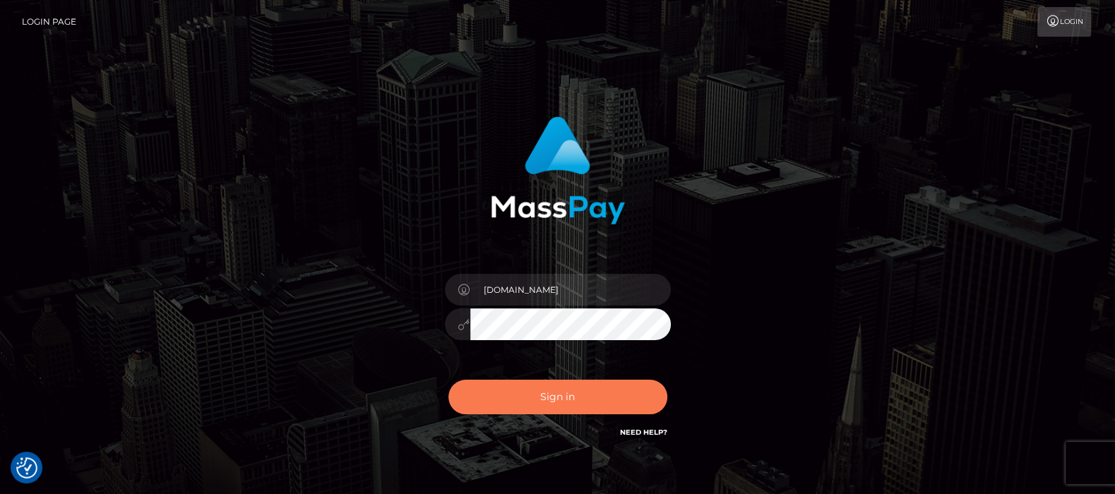
click at [565, 397] on button "Sign in" at bounding box center [557, 397] width 219 height 35
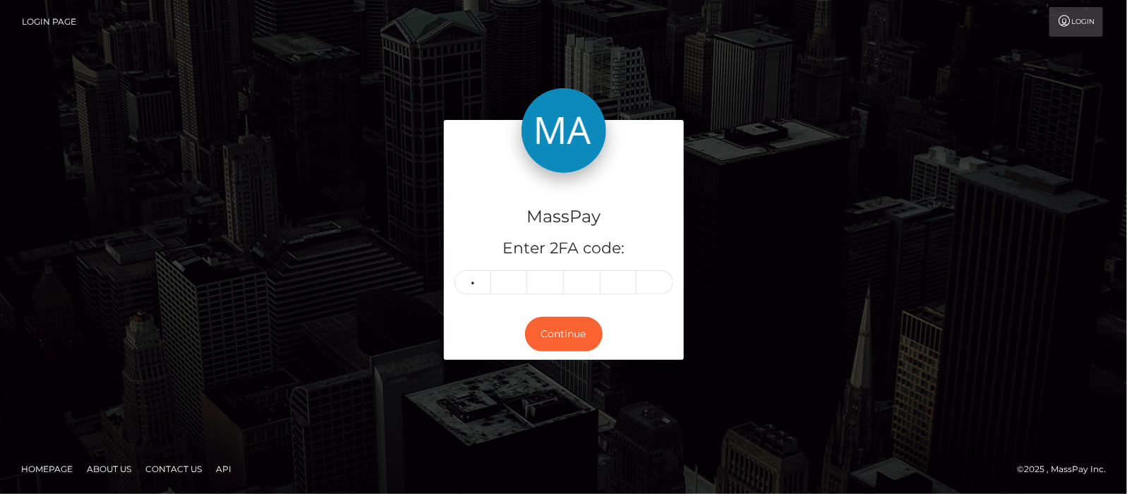
type input "7"
type input "1"
type input "0"
type input "7"
type input "0"
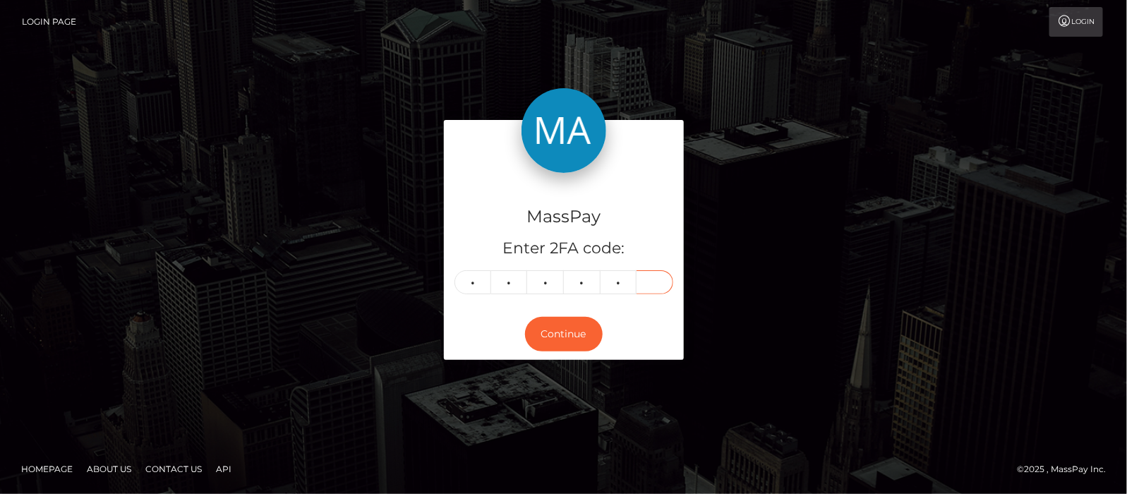
type input "5"
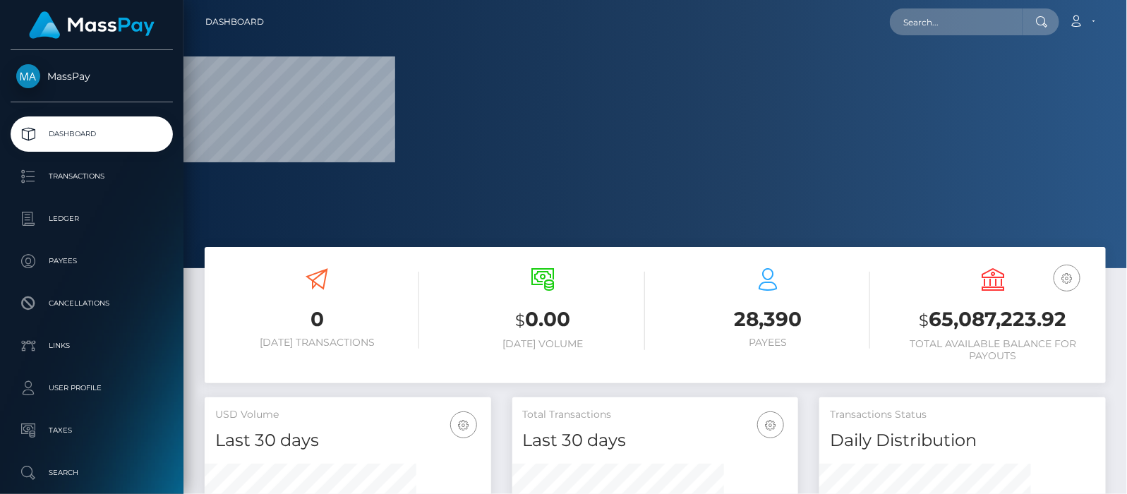
scroll to position [418, 287]
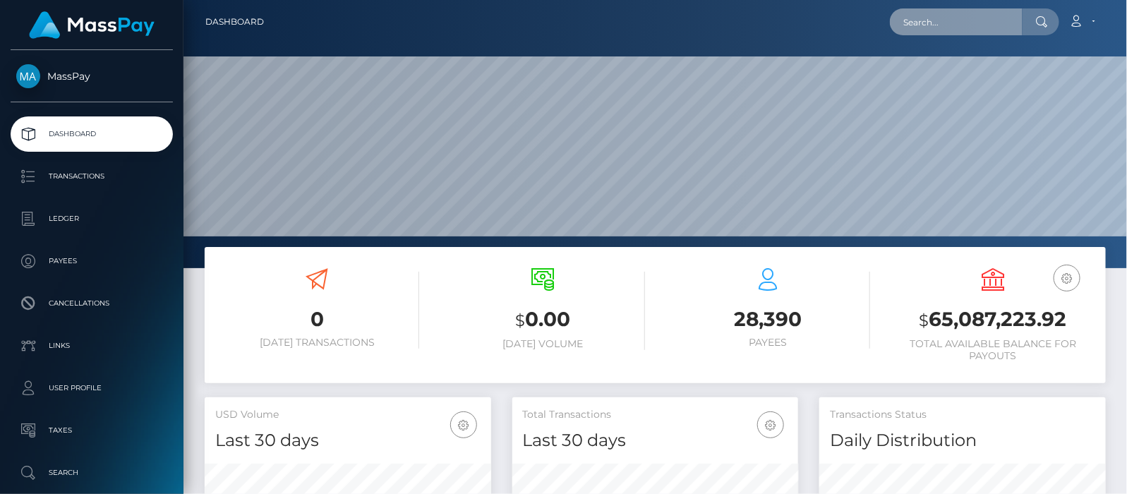
click at [943, 21] on input "text" at bounding box center [956, 21] width 133 height 27
paste input "tlb.1991@icloud.com"
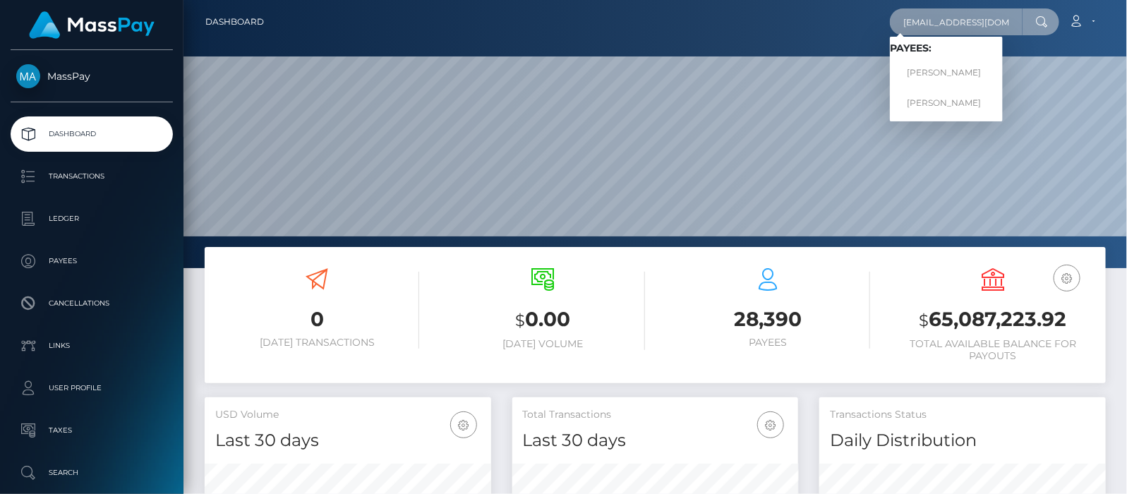
type input "tlb.1991@icloud.com"
click at [949, 68] on link "Tracy Bourgeois" at bounding box center [946, 73] width 113 height 26
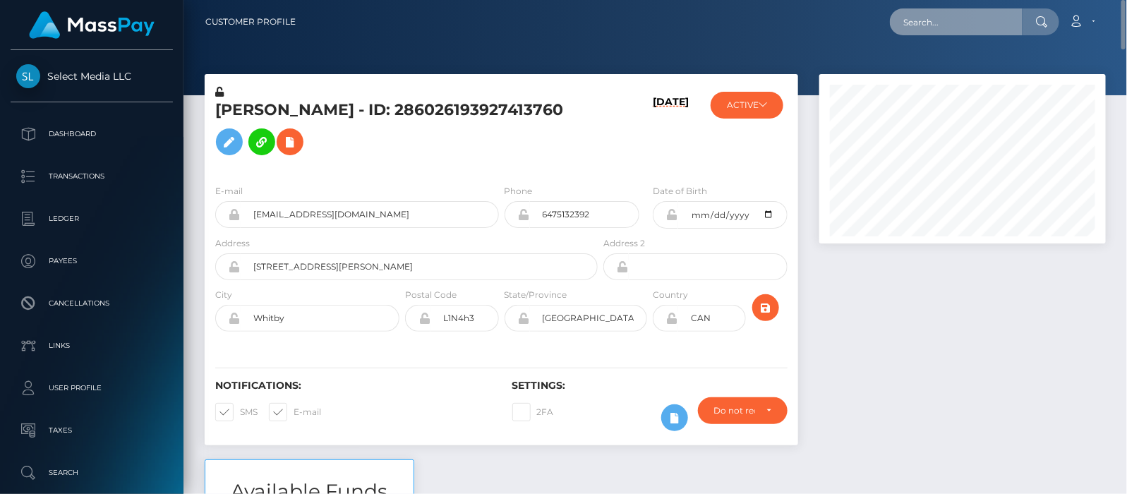
click at [966, 25] on input "text" at bounding box center [956, 21] width 133 height 27
paste input "[EMAIL_ADDRESS][DOMAIN_NAME]"
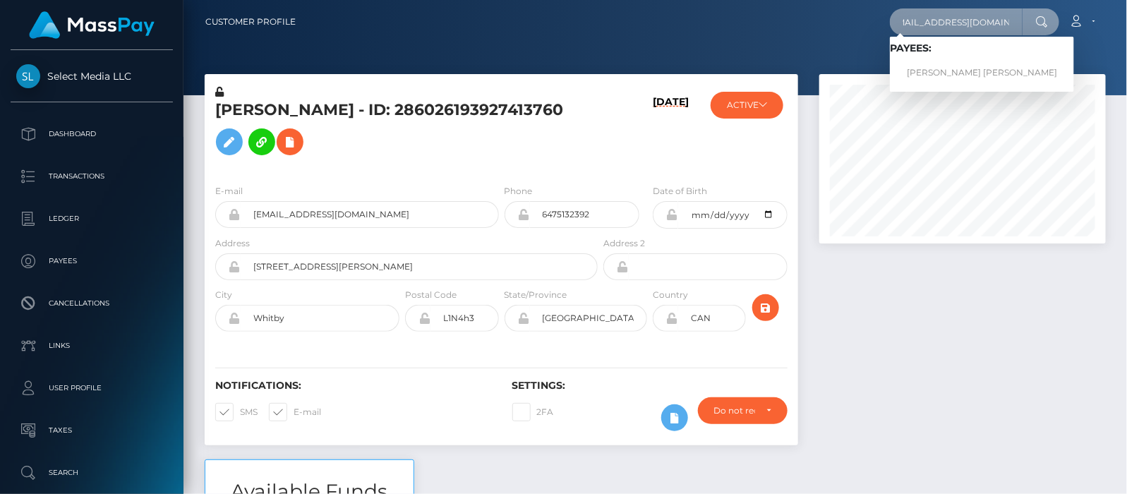
type input "[EMAIL_ADDRESS][DOMAIN_NAME]"
click at [957, 68] on link "ALEXIS LEE RAINES" at bounding box center [982, 73] width 184 height 26
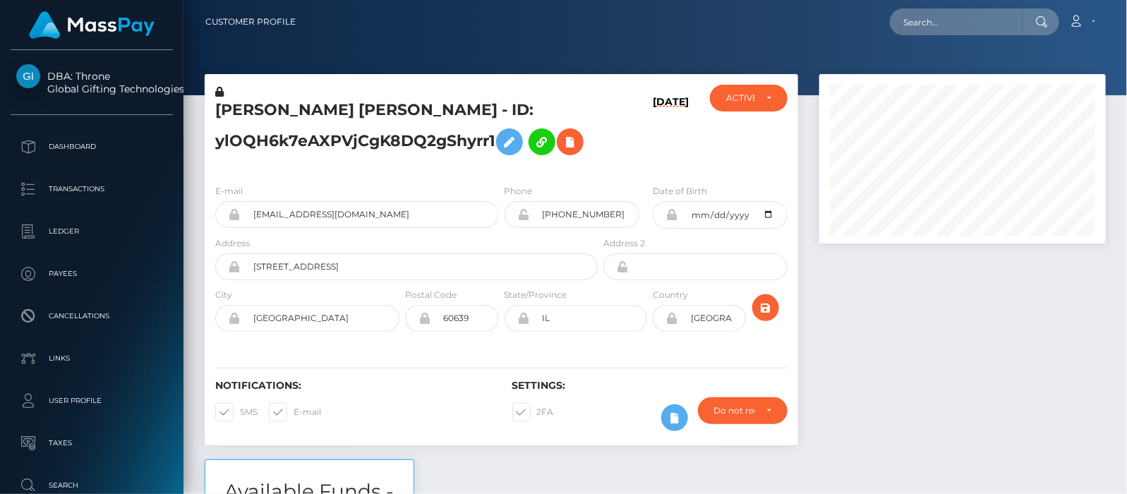
scroll to position [169, 287]
